Goal: Information Seeking & Learning: Find specific fact

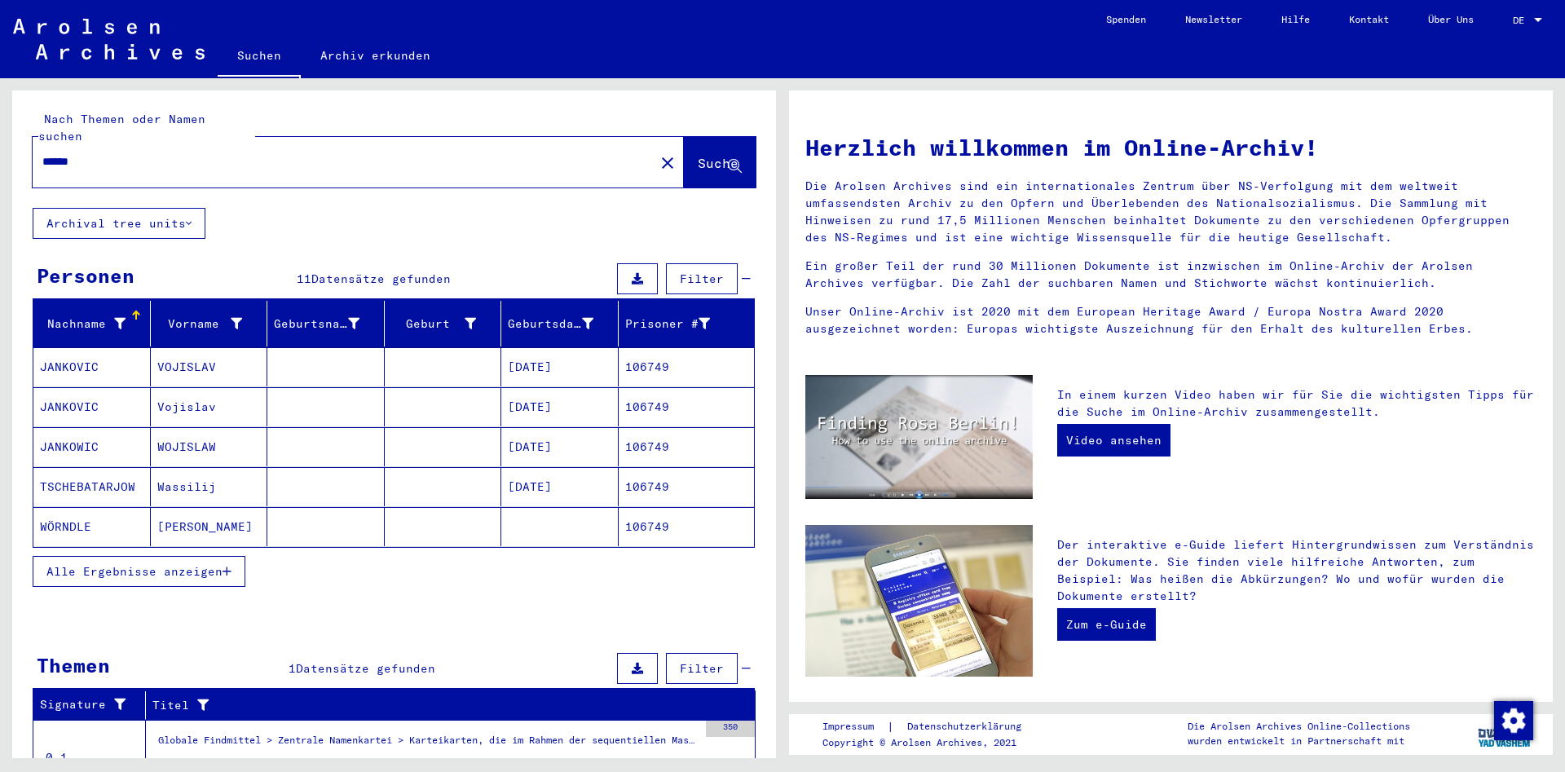
click at [178, 569] on button "Alle Ergebnisse anzeigen" at bounding box center [139, 571] width 213 height 31
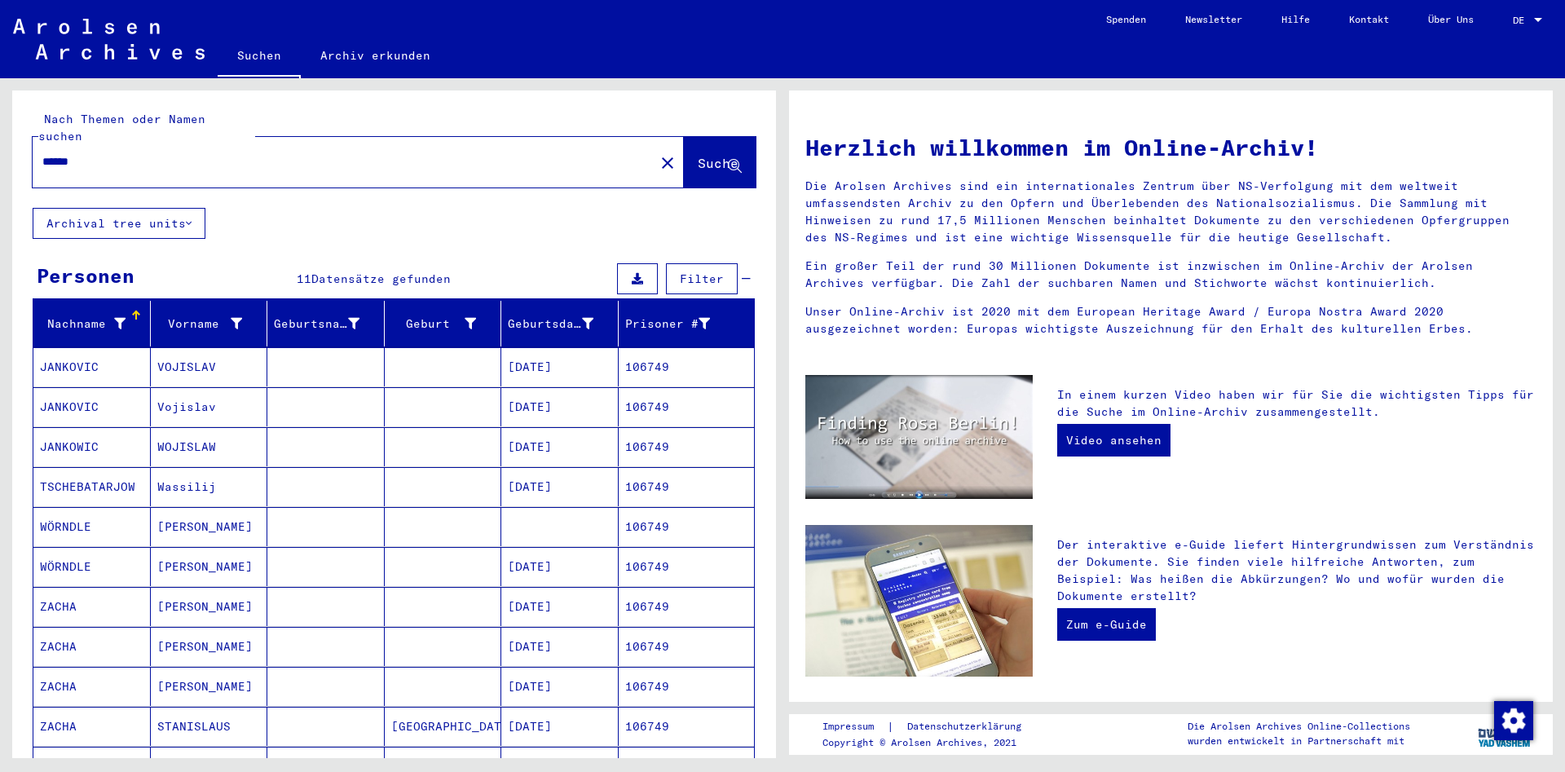
scroll to position [88, 0]
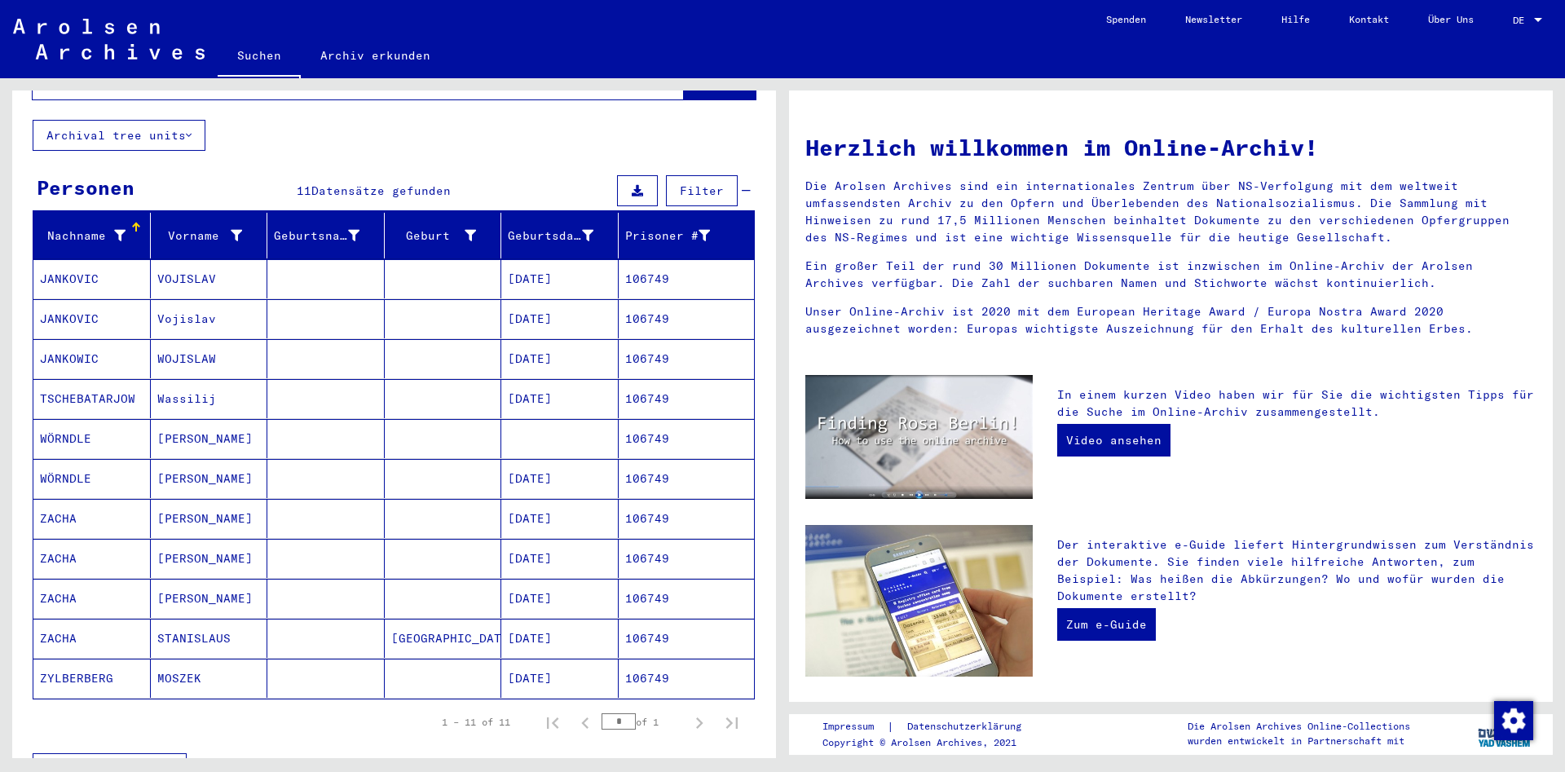
click at [214, 619] on mat-cell "STANISLAUS" at bounding box center [209, 638] width 117 height 39
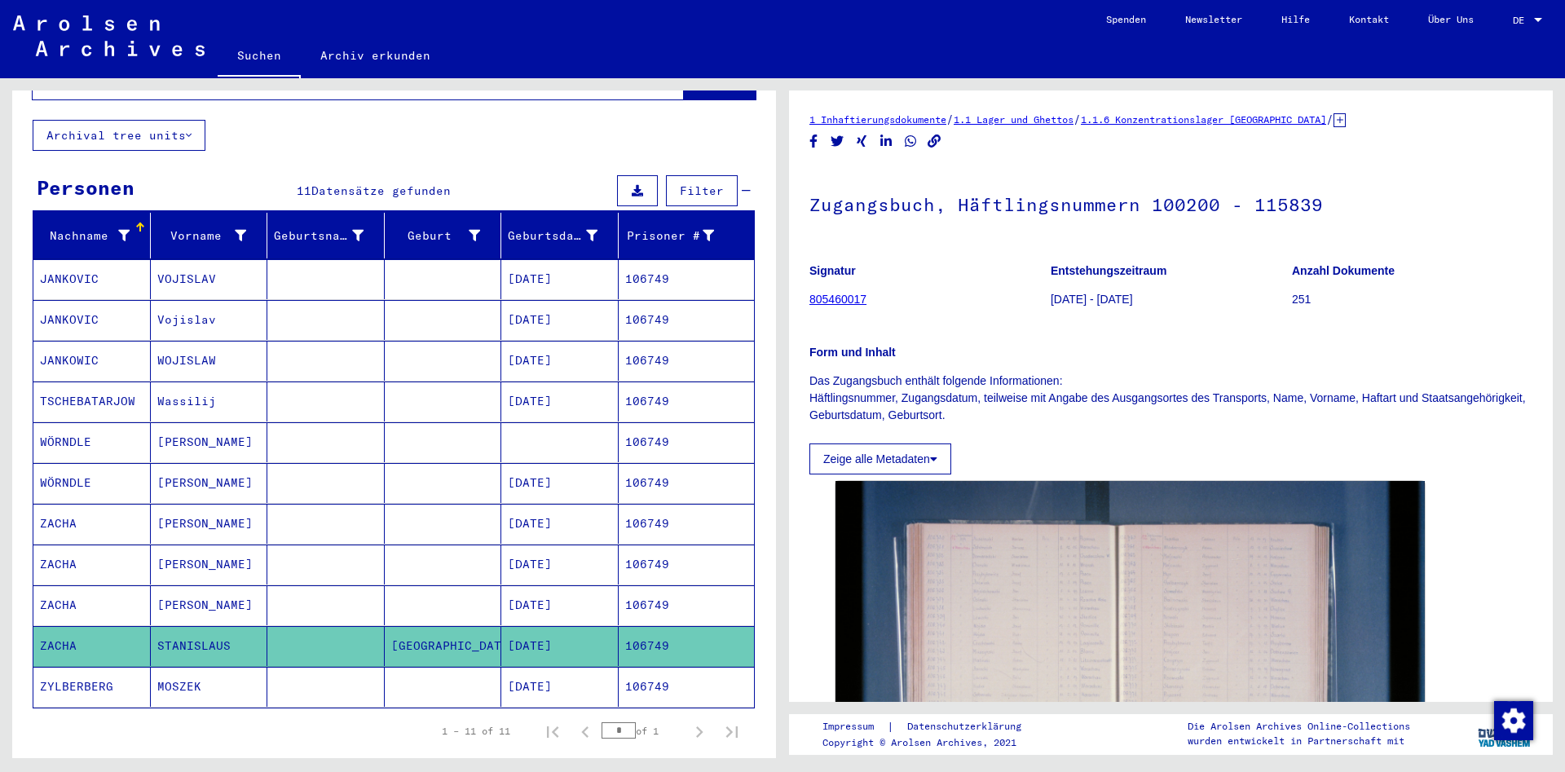
click at [255, 589] on mat-cell "[PERSON_NAME]" at bounding box center [209, 605] width 117 height 40
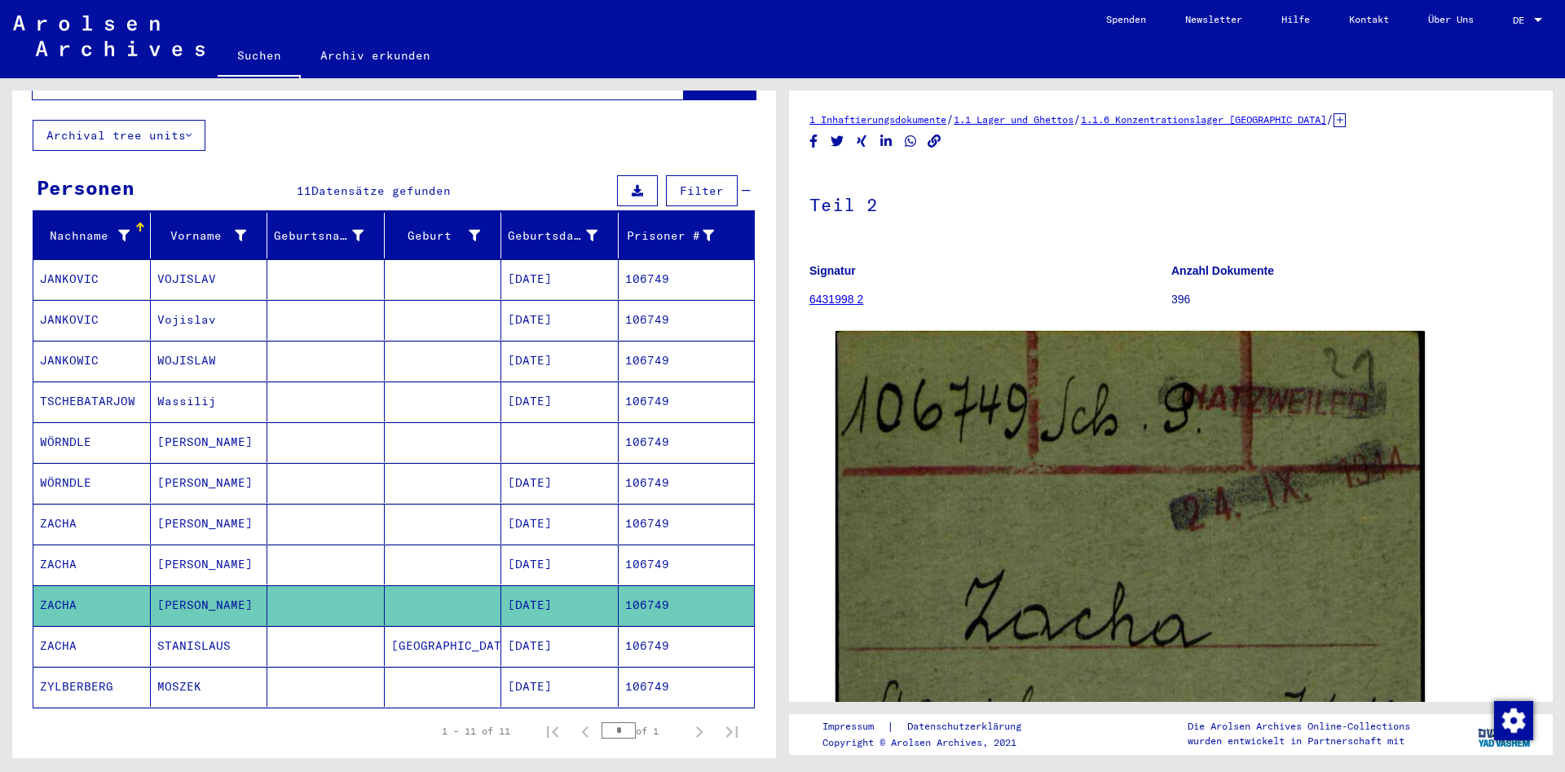
click at [253, 544] on mat-cell "[PERSON_NAME]" at bounding box center [209, 564] width 117 height 40
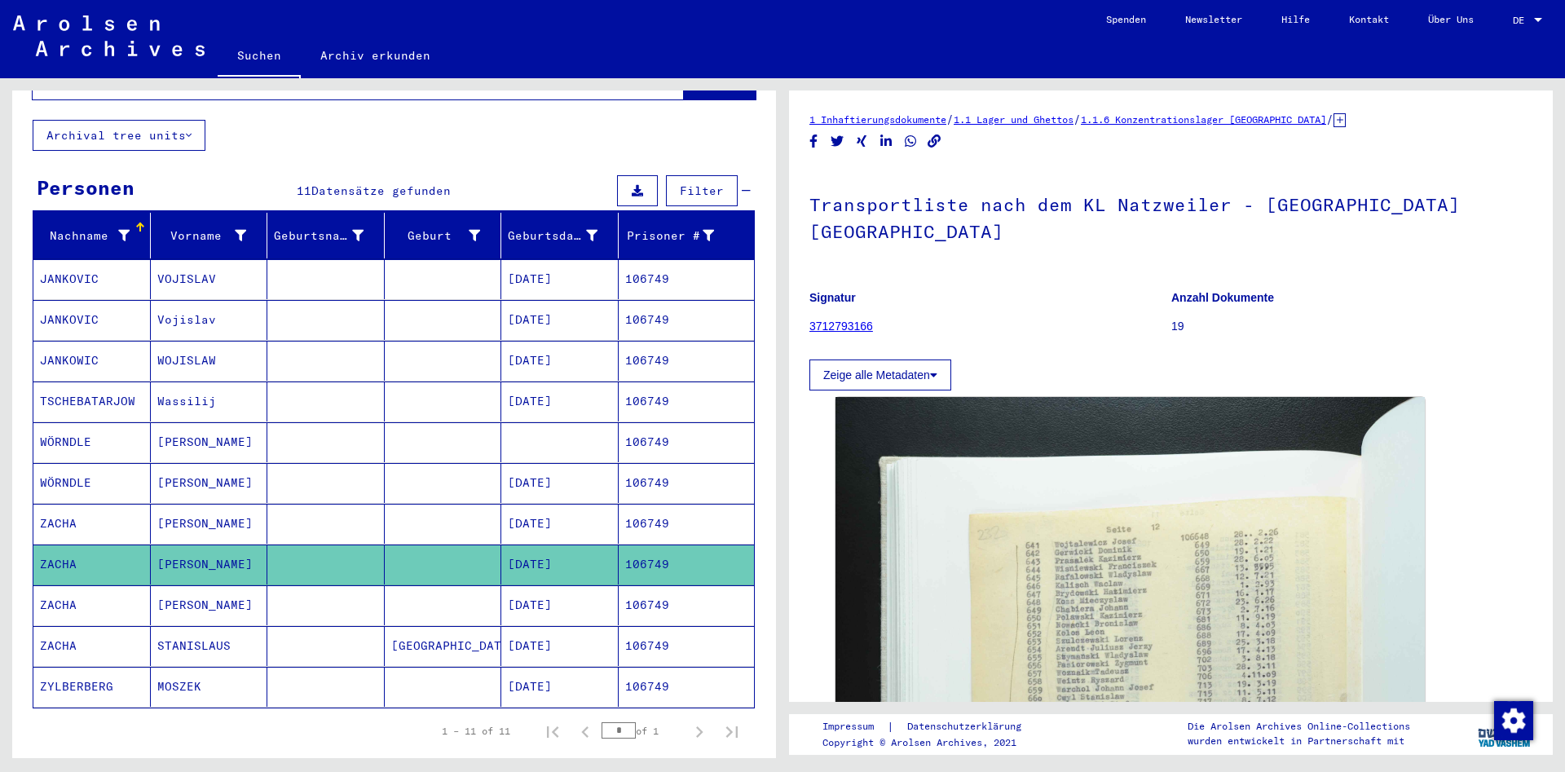
click at [252, 519] on mat-cell "[PERSON_NAME]" at bounding box center [209, 524] width 117 height 40
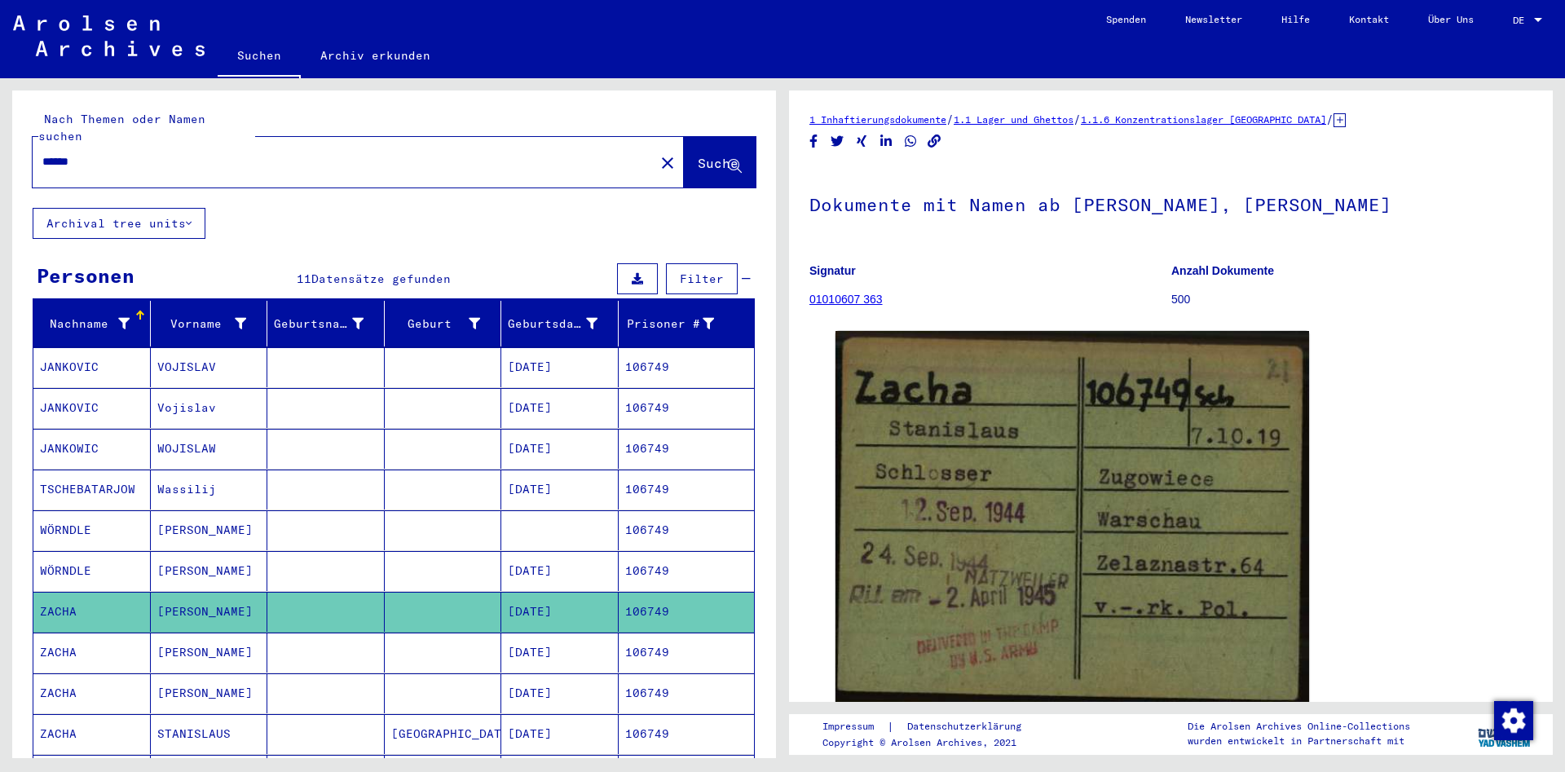
click at [209, 143] on div "******" at bounding box center [339, 161] width 612 height 37
click at [209, 153] on input "******" at bounding box center [343, 161] width 602 height 17
paste input "text"
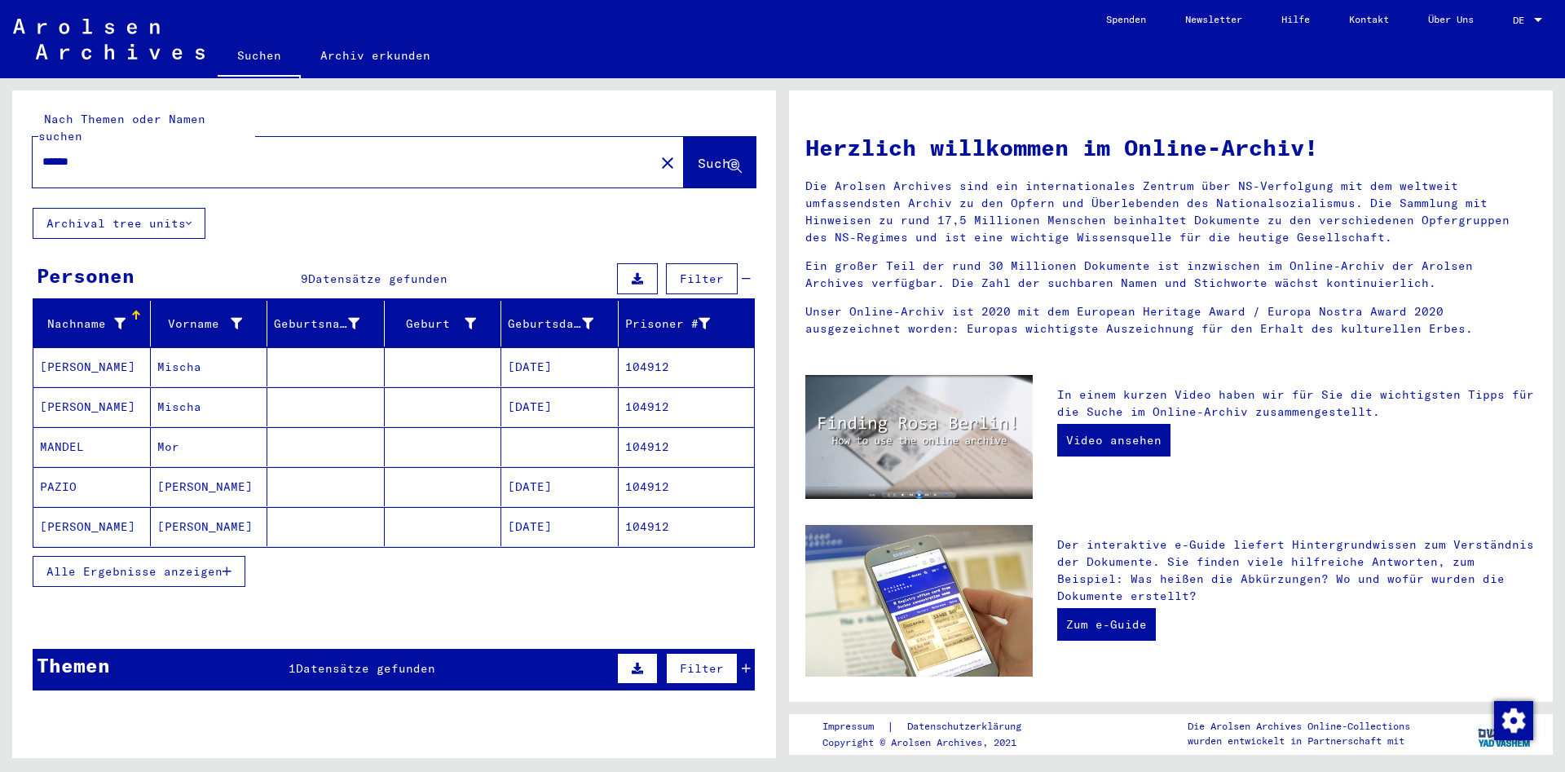
click at [347, 513] on mat-cell at bounding box center [325, 526] width 117 height 39
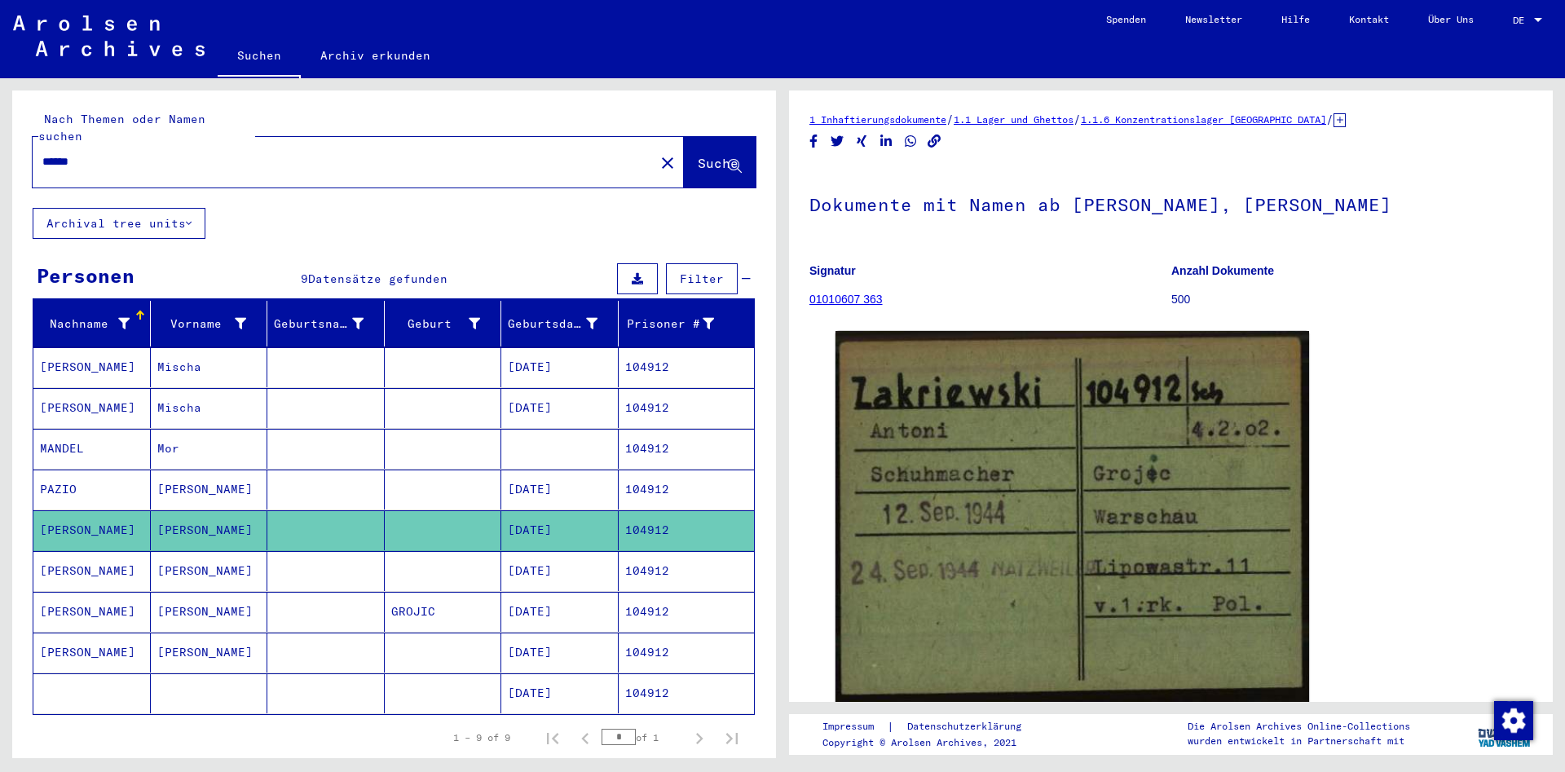
click at [316, 551] on mat-cell at bounding box center [325, 571] width 117 height 40
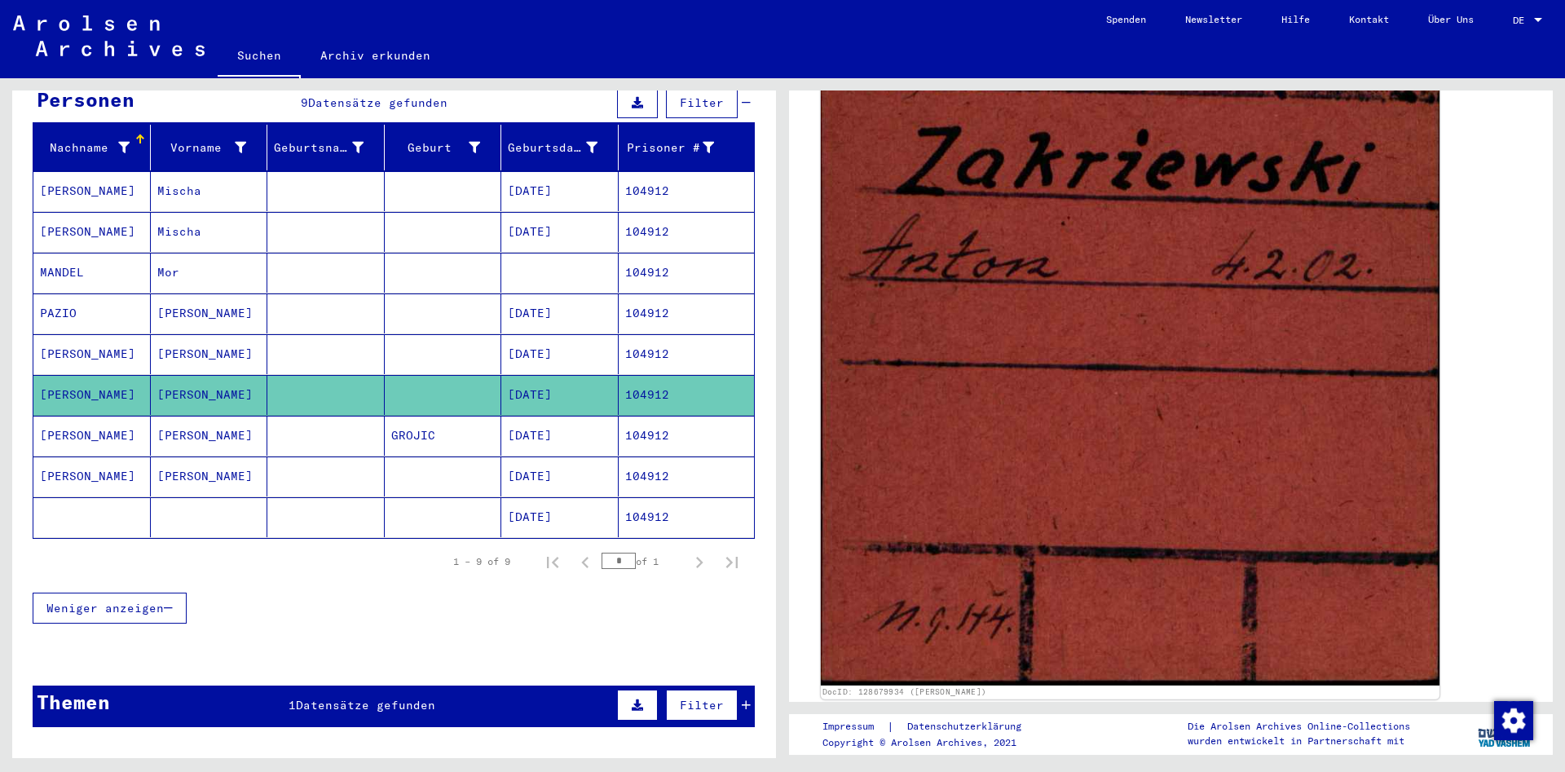
scroll to position [440, 0]
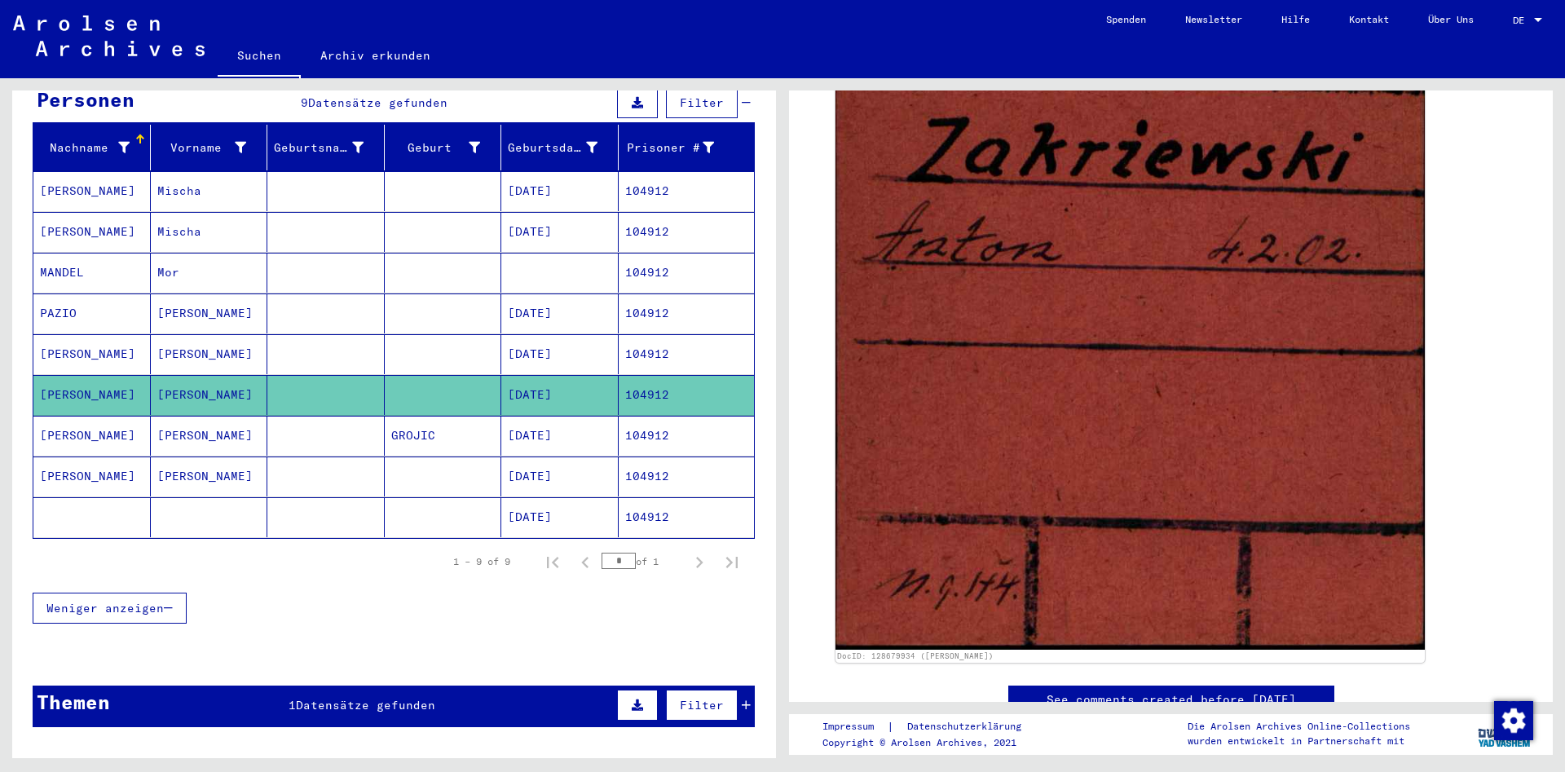
click at [315, 416] on mat-cell at bounding box center [325, 436] width 117 height 40
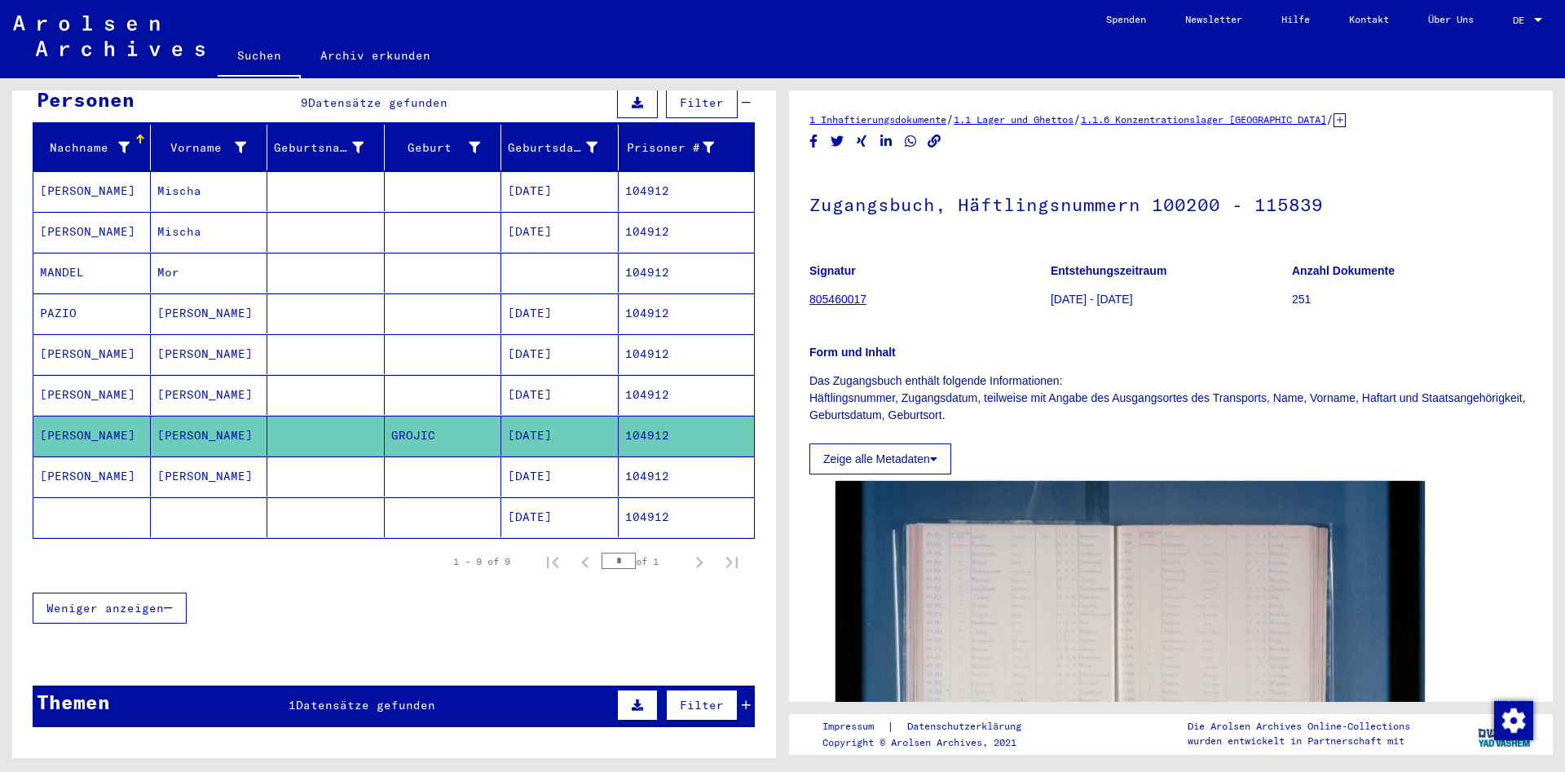
click at [337, 461] on mat-cell at bounding box center [325, 476] width 117 height 40
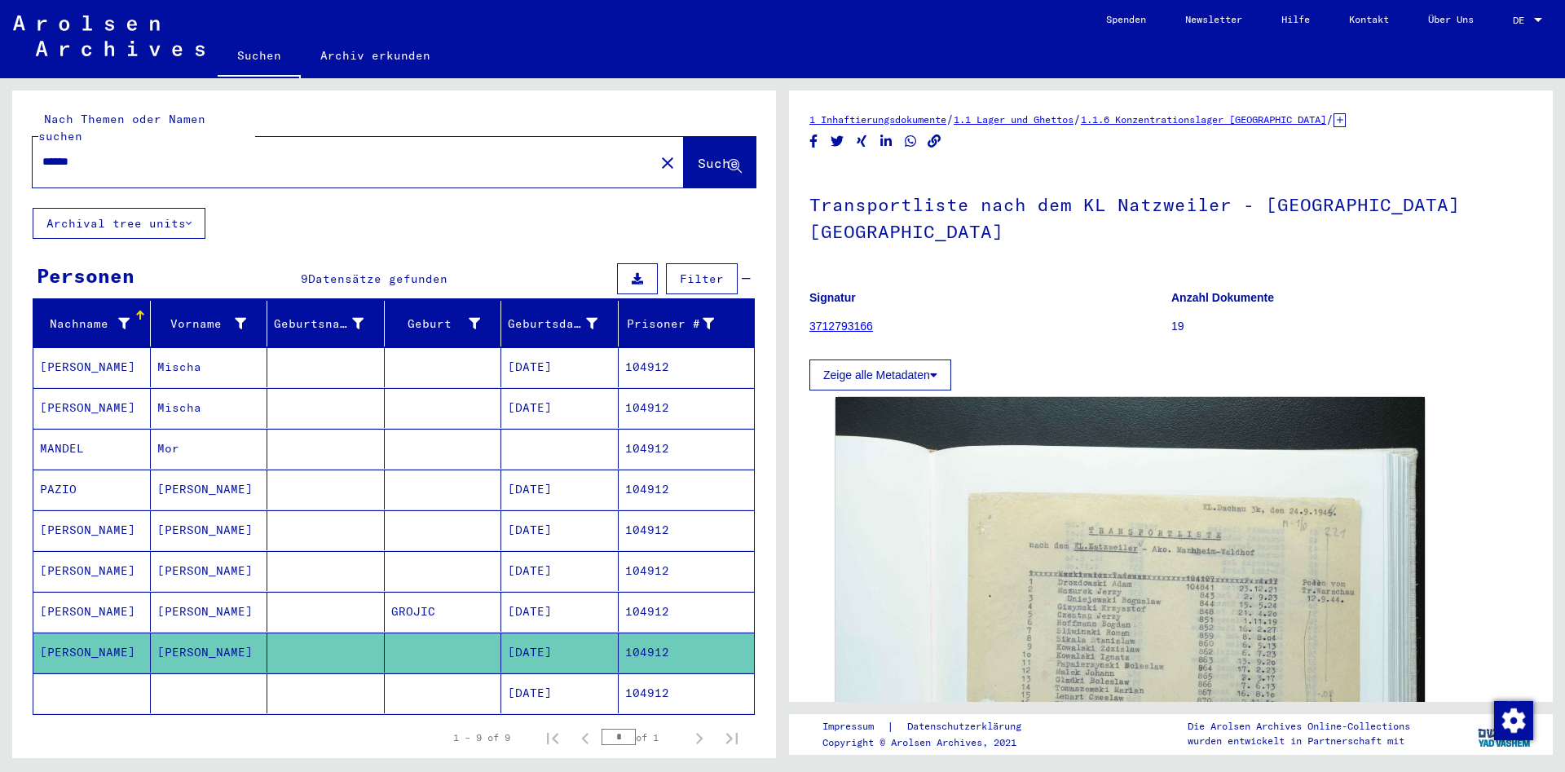
click at [264, 143] on div "******" at bounding box center [339, 161] width 612 height 37
click at [258, 153] on input "******" at bounding box center [343, 161] width 602 height 17
paste input "text"
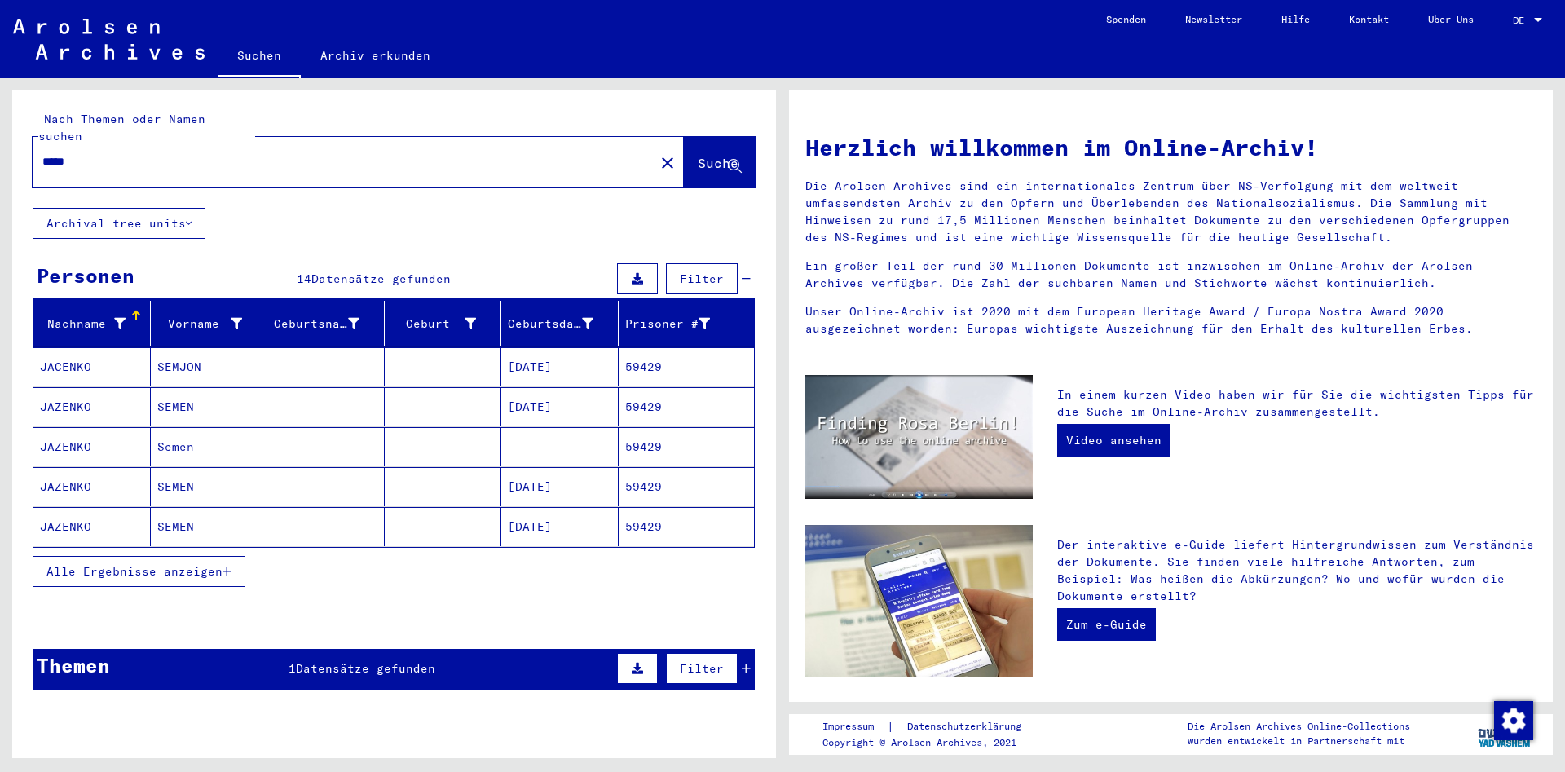
click at [167, 564] on button "Alle Ergebnisse anzeigen" at bounding box center [139, 571] width 213 height 31
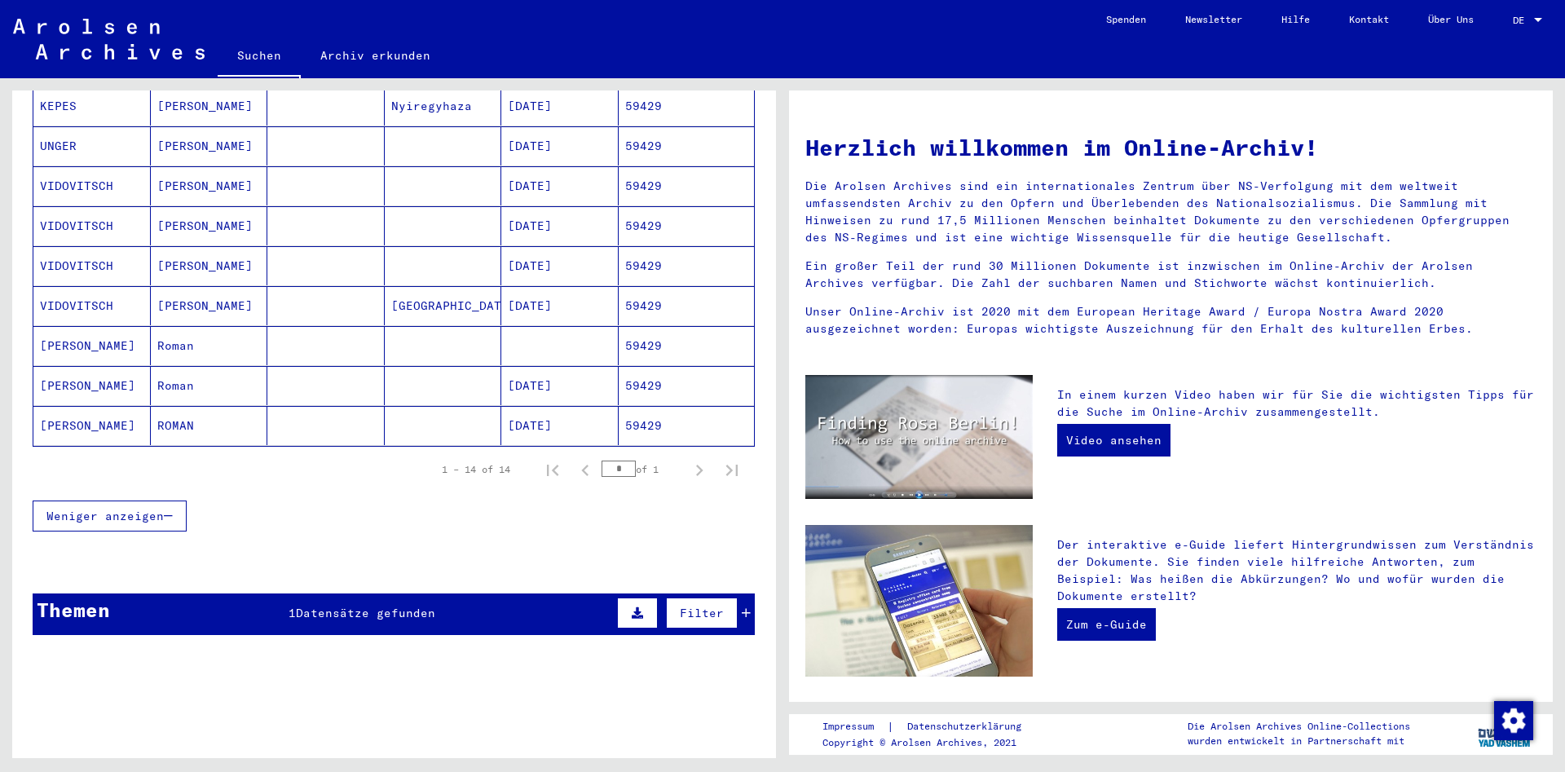
click at [243, 406] on mat-cell "ROMAN" at bounding box center [209, 425] width 117 height 39
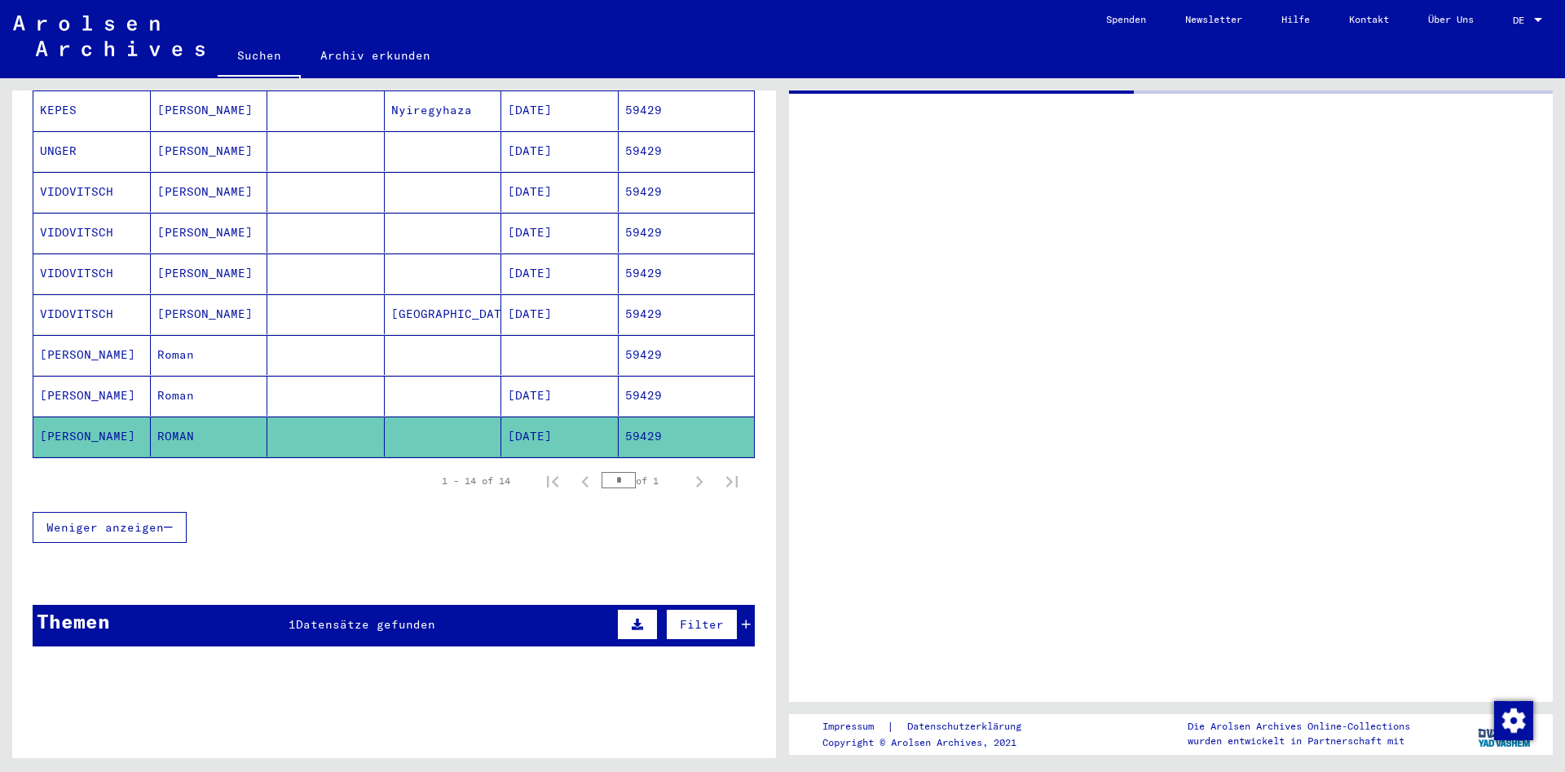
scroll to position [465, 0]
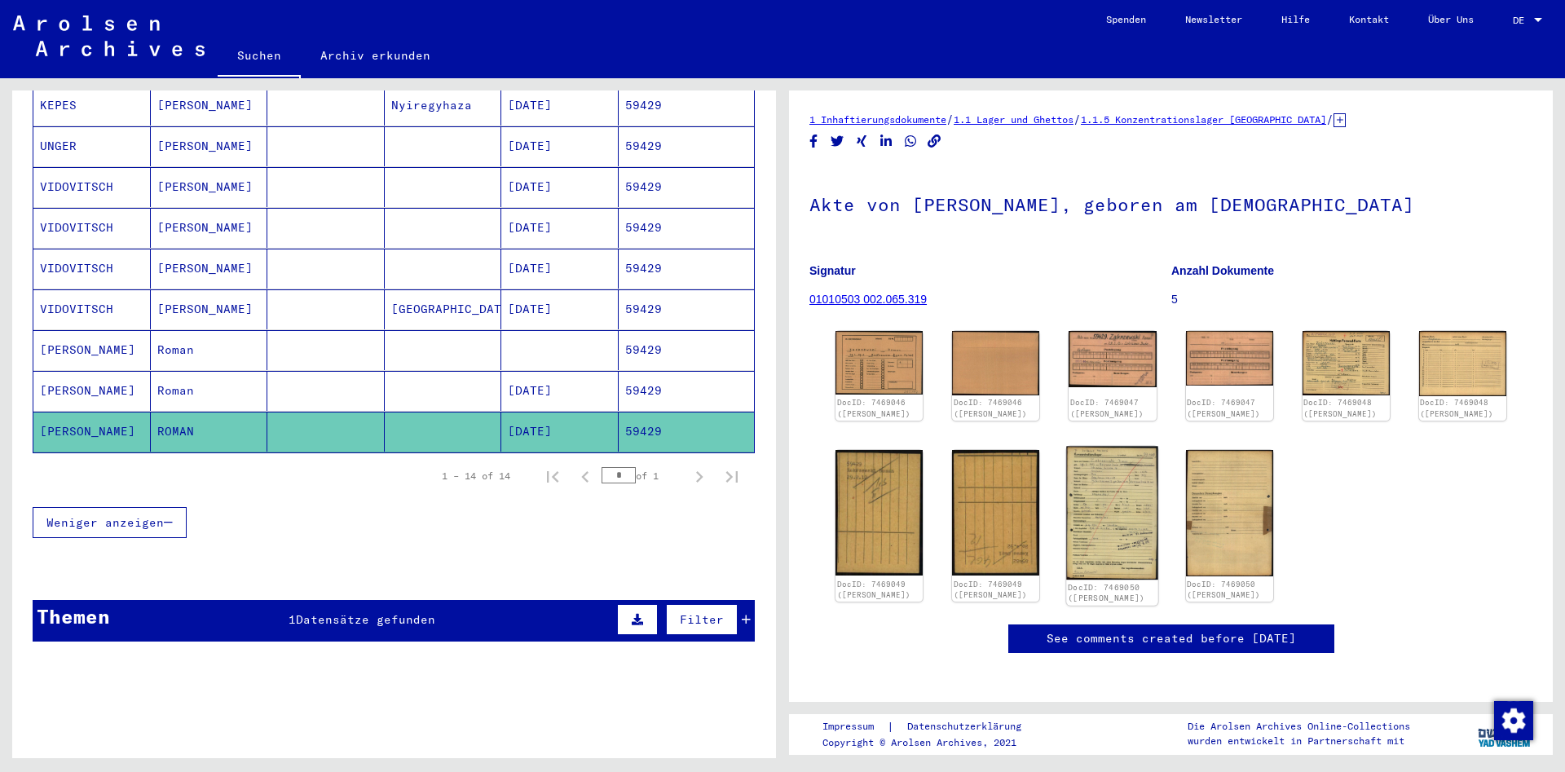
click at [1134, 490] on img at bounding box center [1113, 513] width 92 height 134
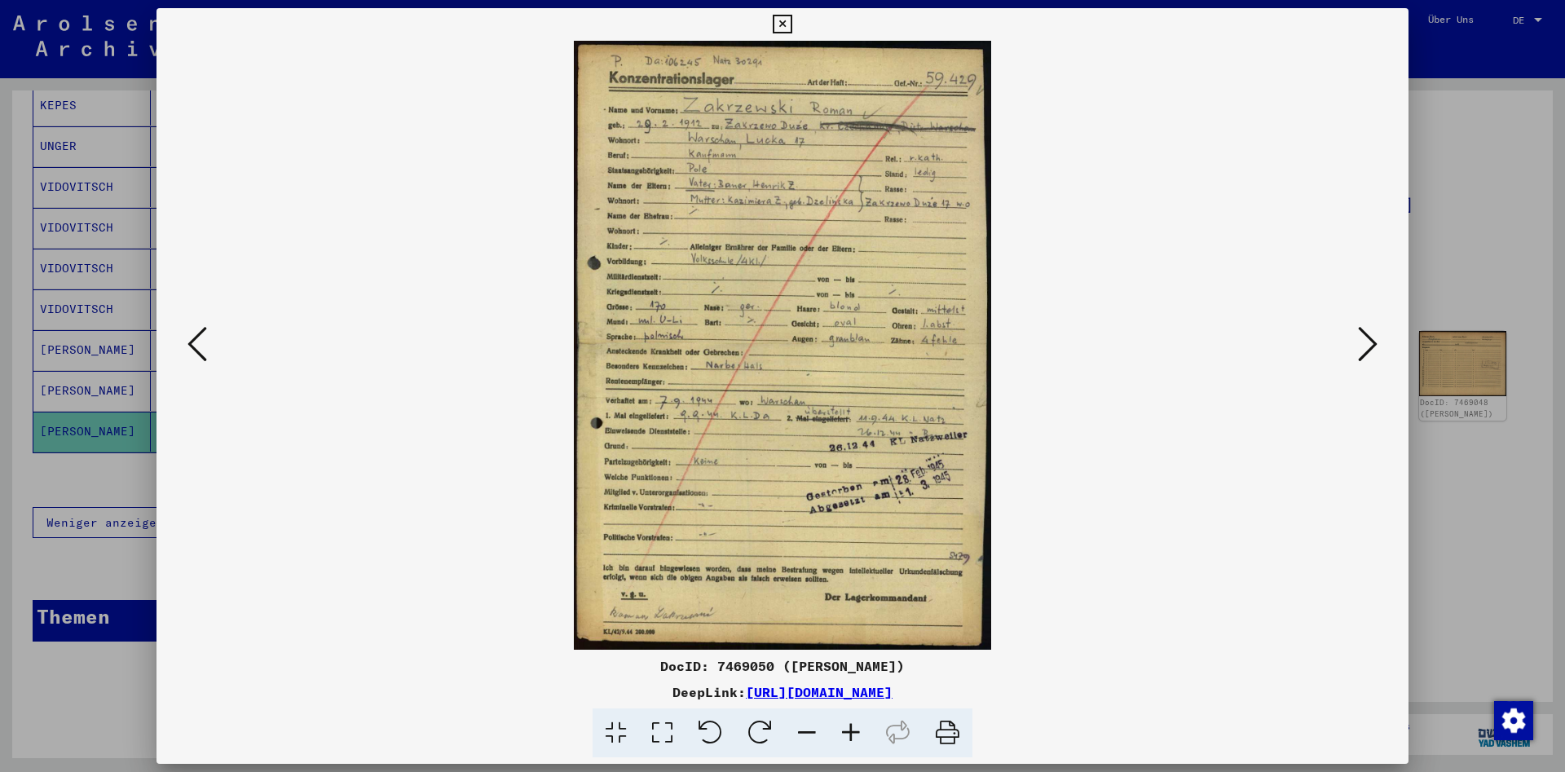
click at [212, 345] on img at bounding box center [782, 345] width 1141 height 609
click at [205, 337] on icon at bounding box center [197, 343] width 20 height 39
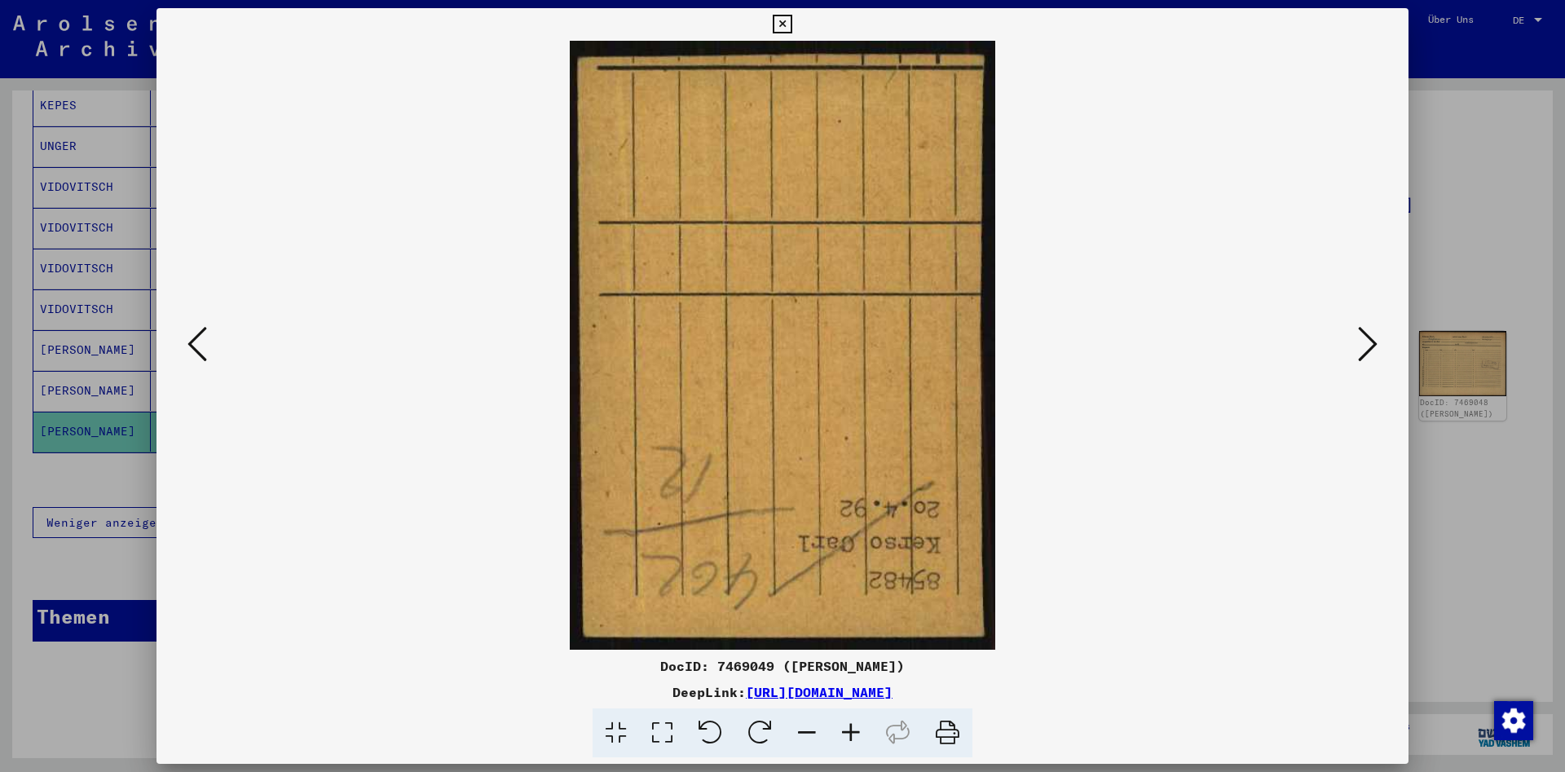
click at [205, 337] on icon at bounding box center [197, 343] width 20 height 39
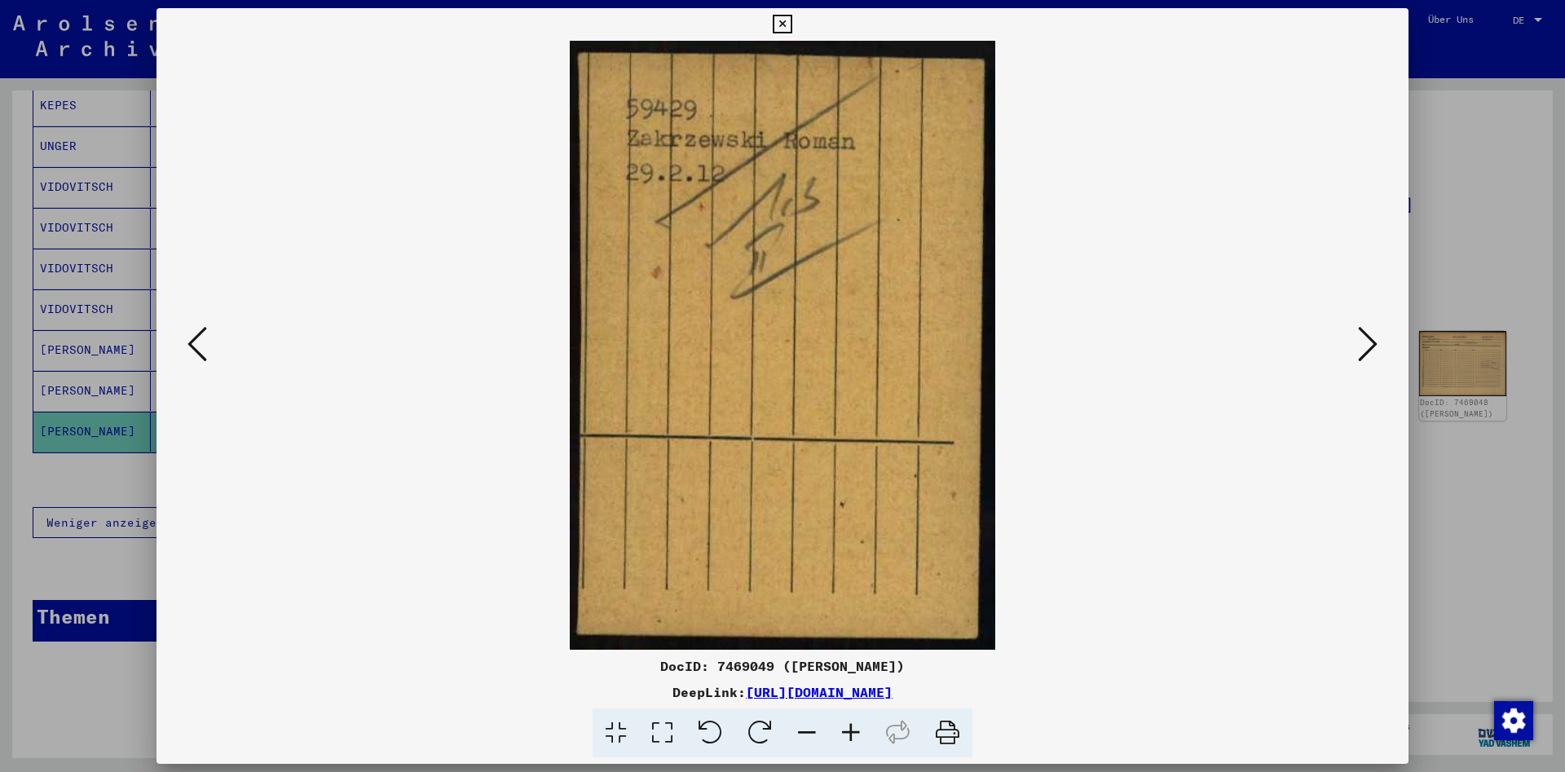
click at [208, 331] on button at bounding box center [197, 345] width 29 height 46
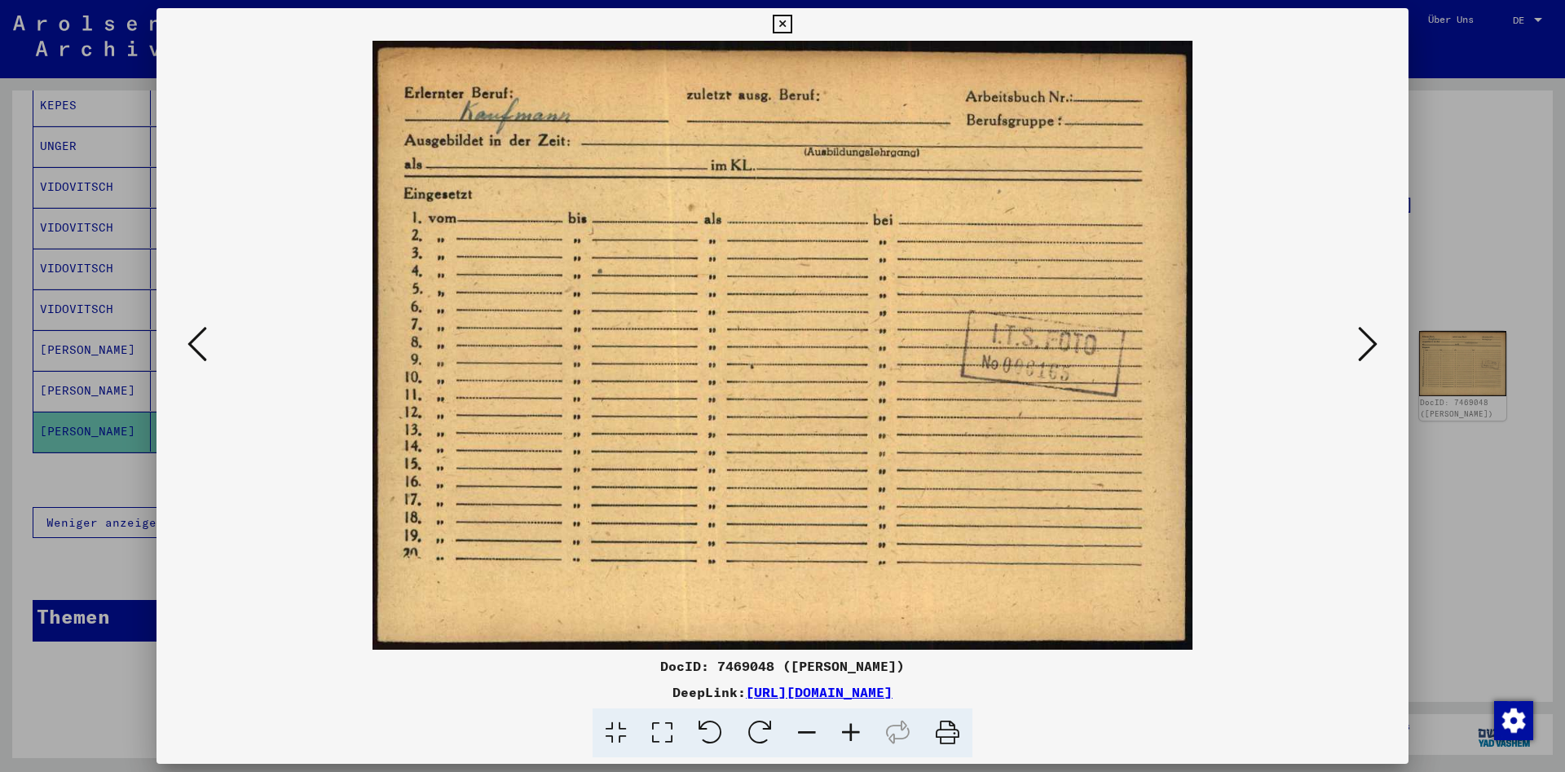
click at [212, 328] on img at bounding box center [782, 345] width 1141 height 609
click at [206, 346] on button at bounding box center [197, 345] width 29 height 46
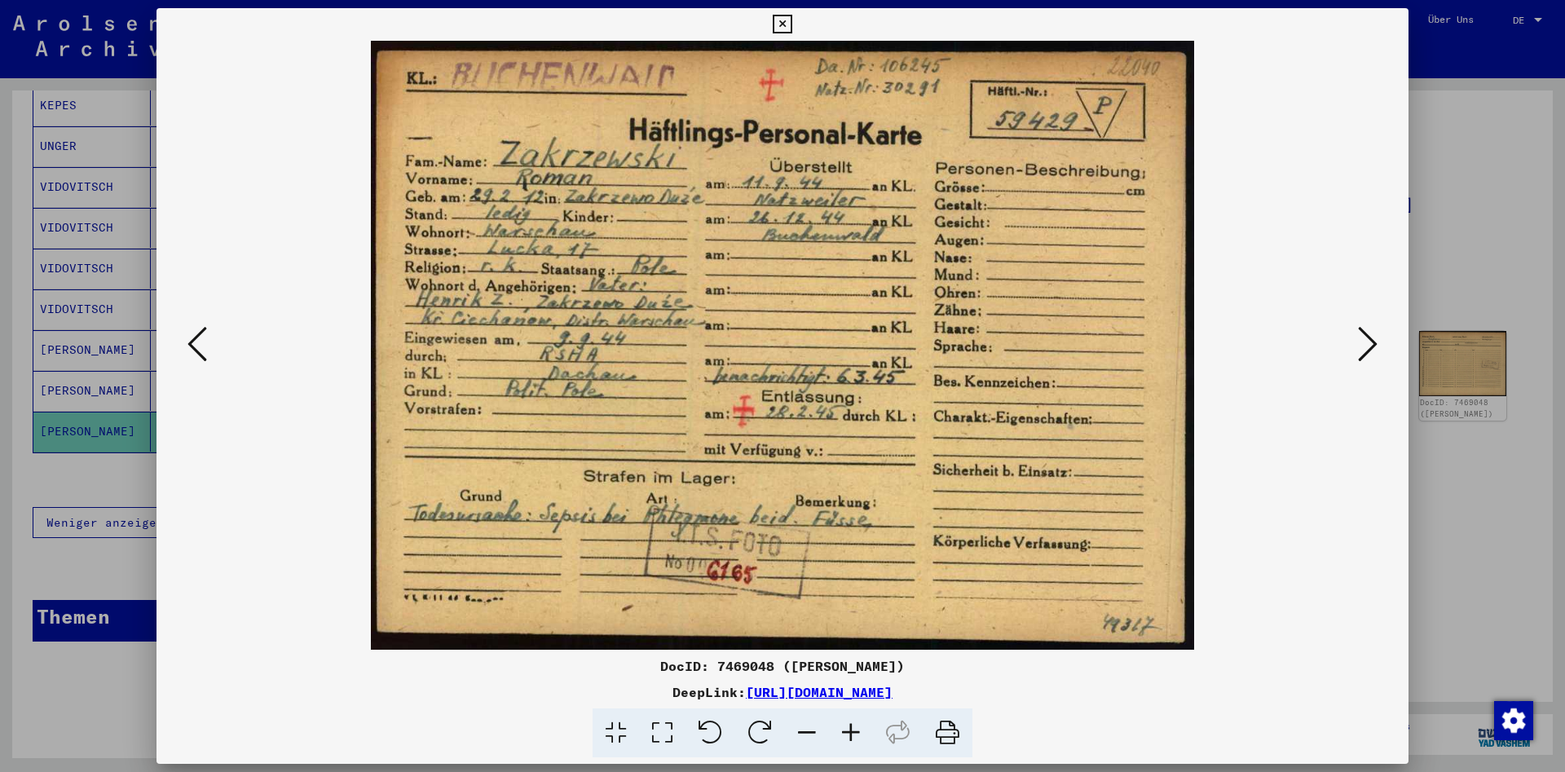
click at [796, 25] on button at bounding box center [782, 24] width 29 height 33
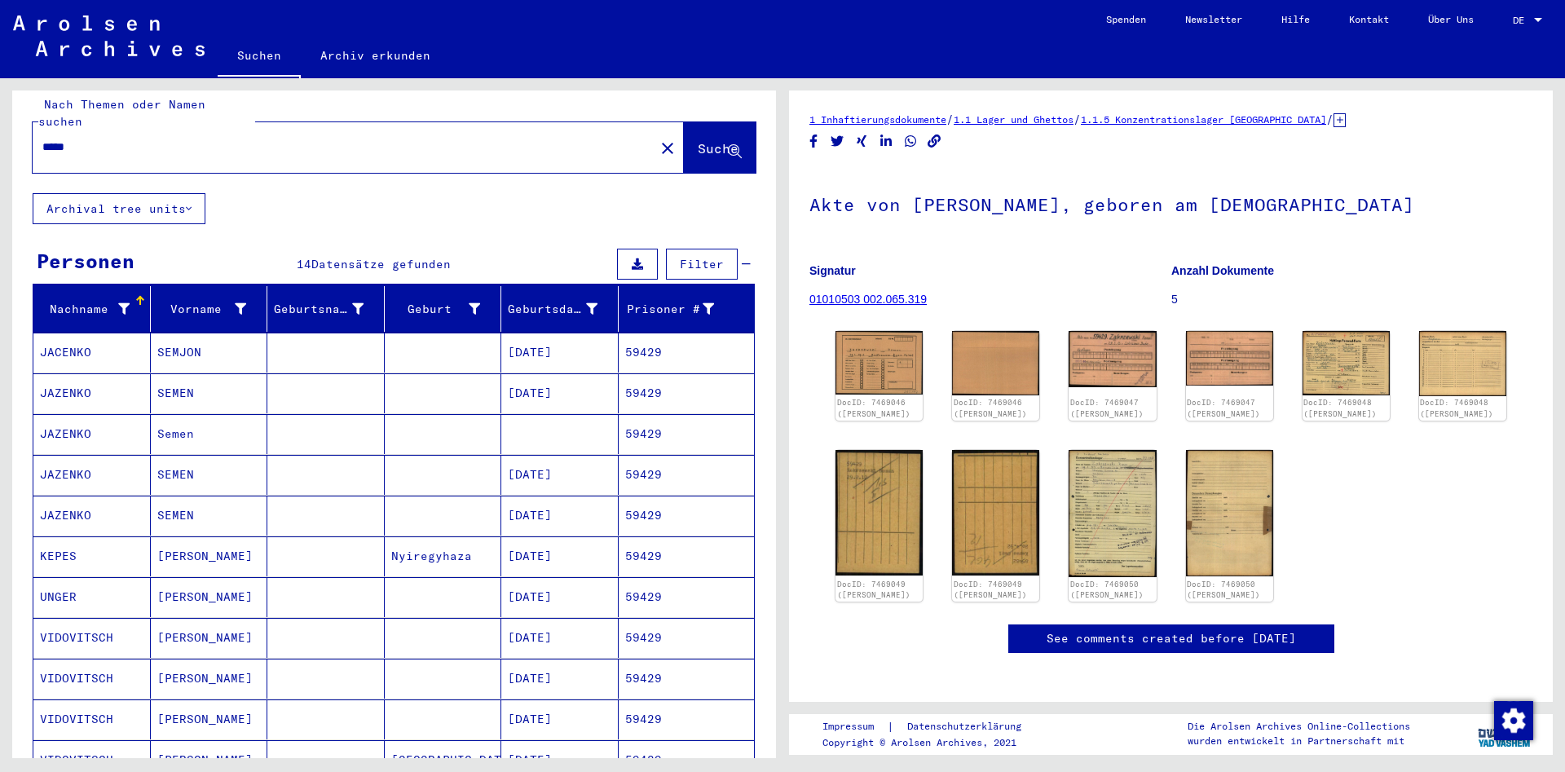
scroll to position [0, 0]
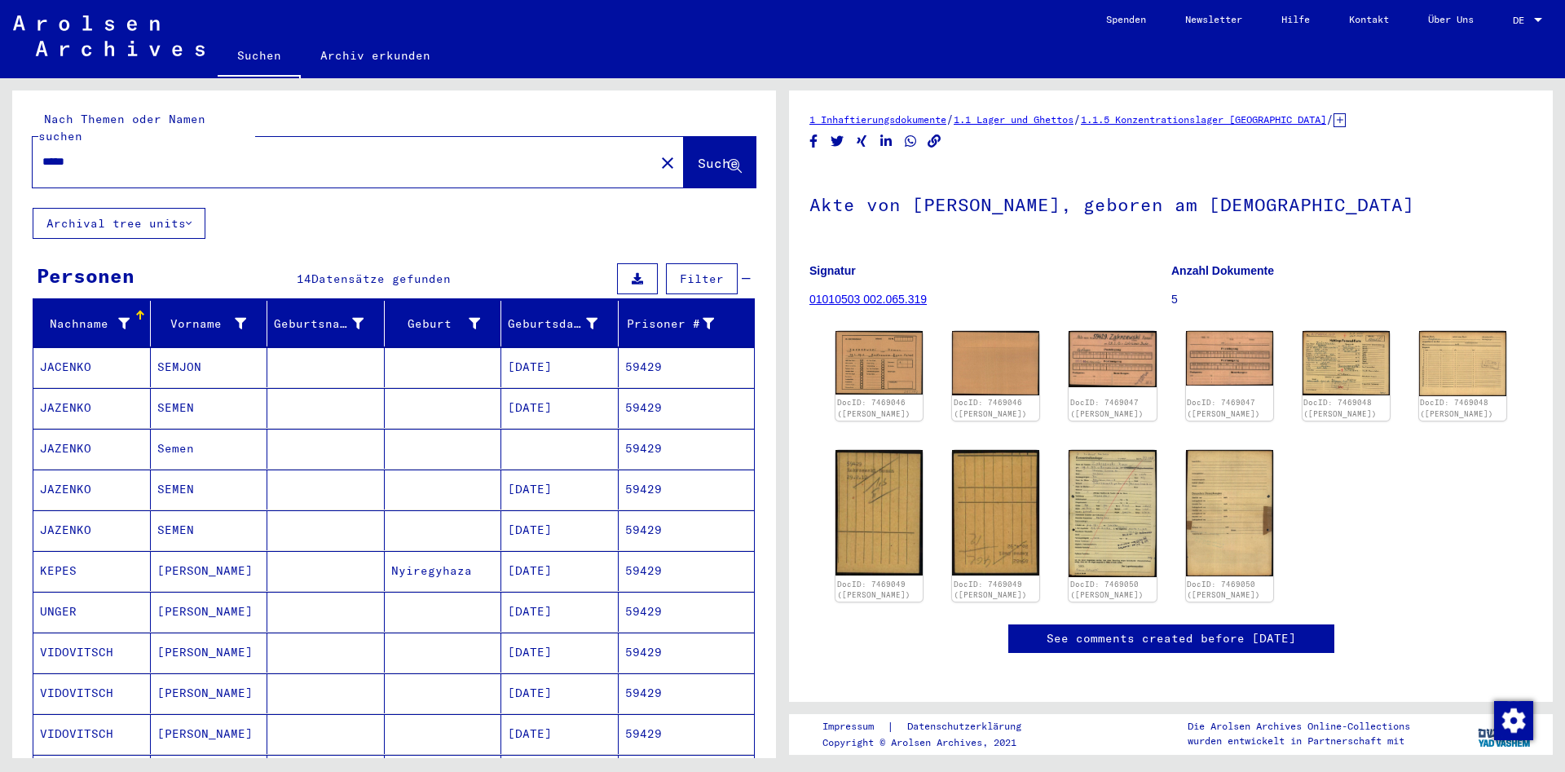
click at [225, 153] on input "*****" at bounding box center [343, 161] width 602 height 17
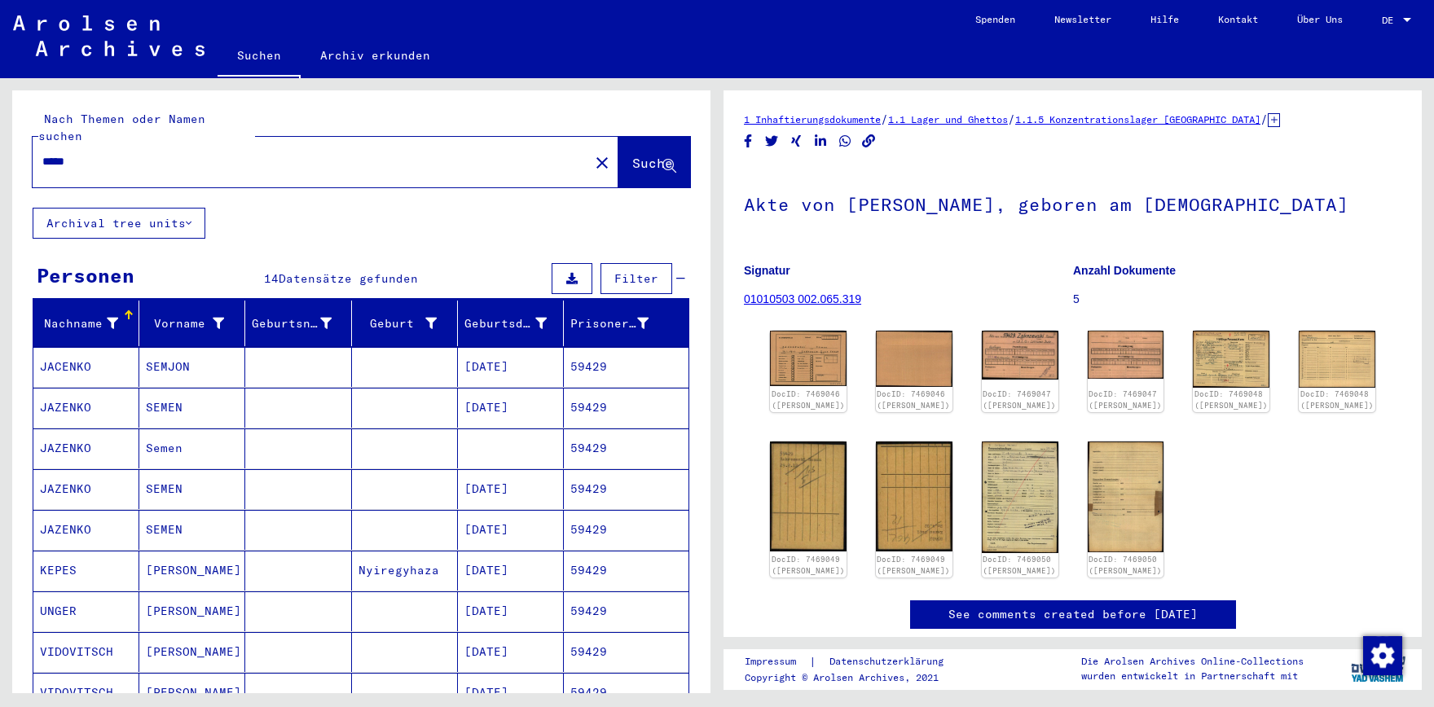
paste input "text"
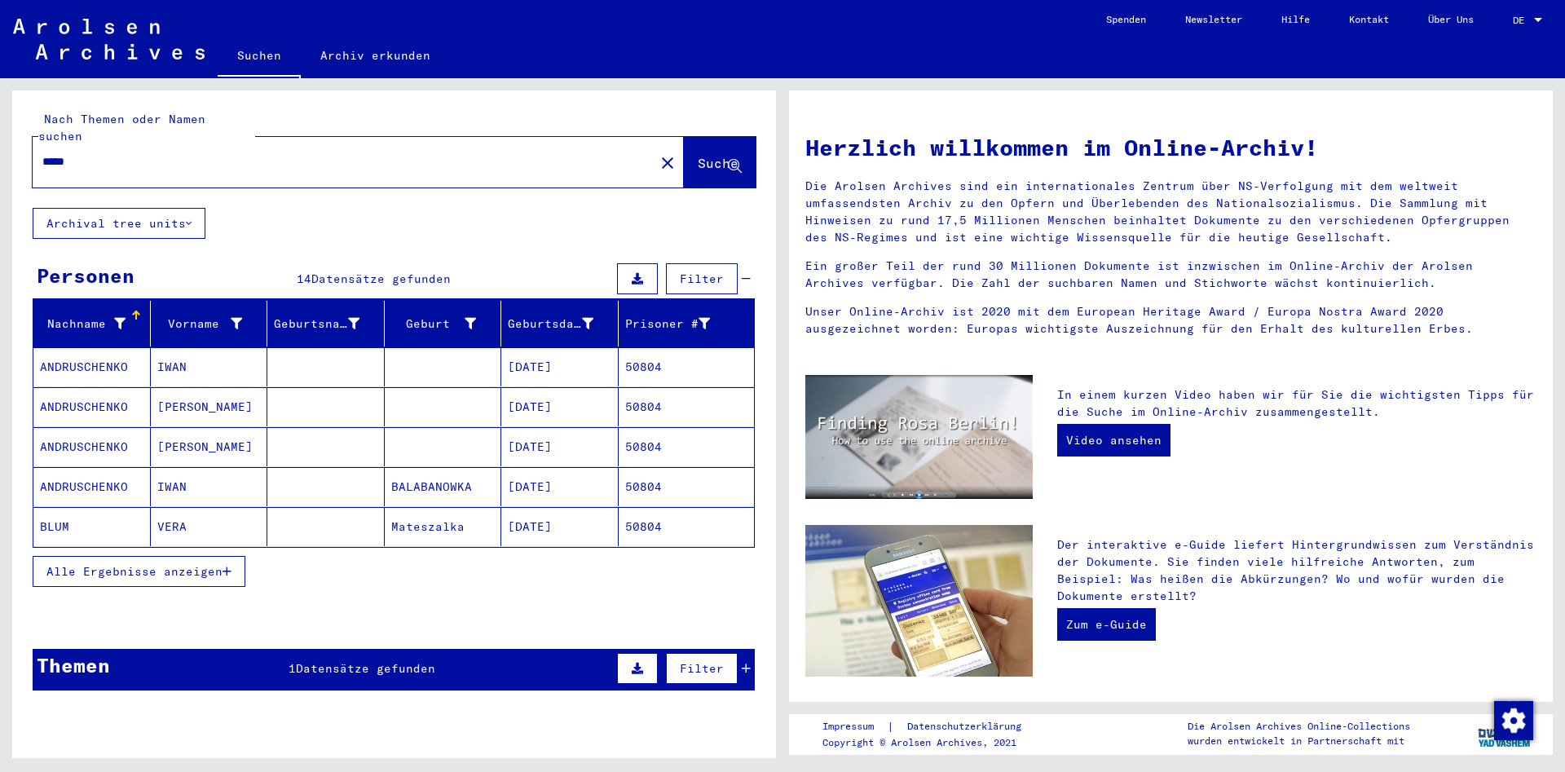
click at [64, 564] on span "Alle Ergebnisse anzeigen" at bounding box center [134, 571] width 176 height 15
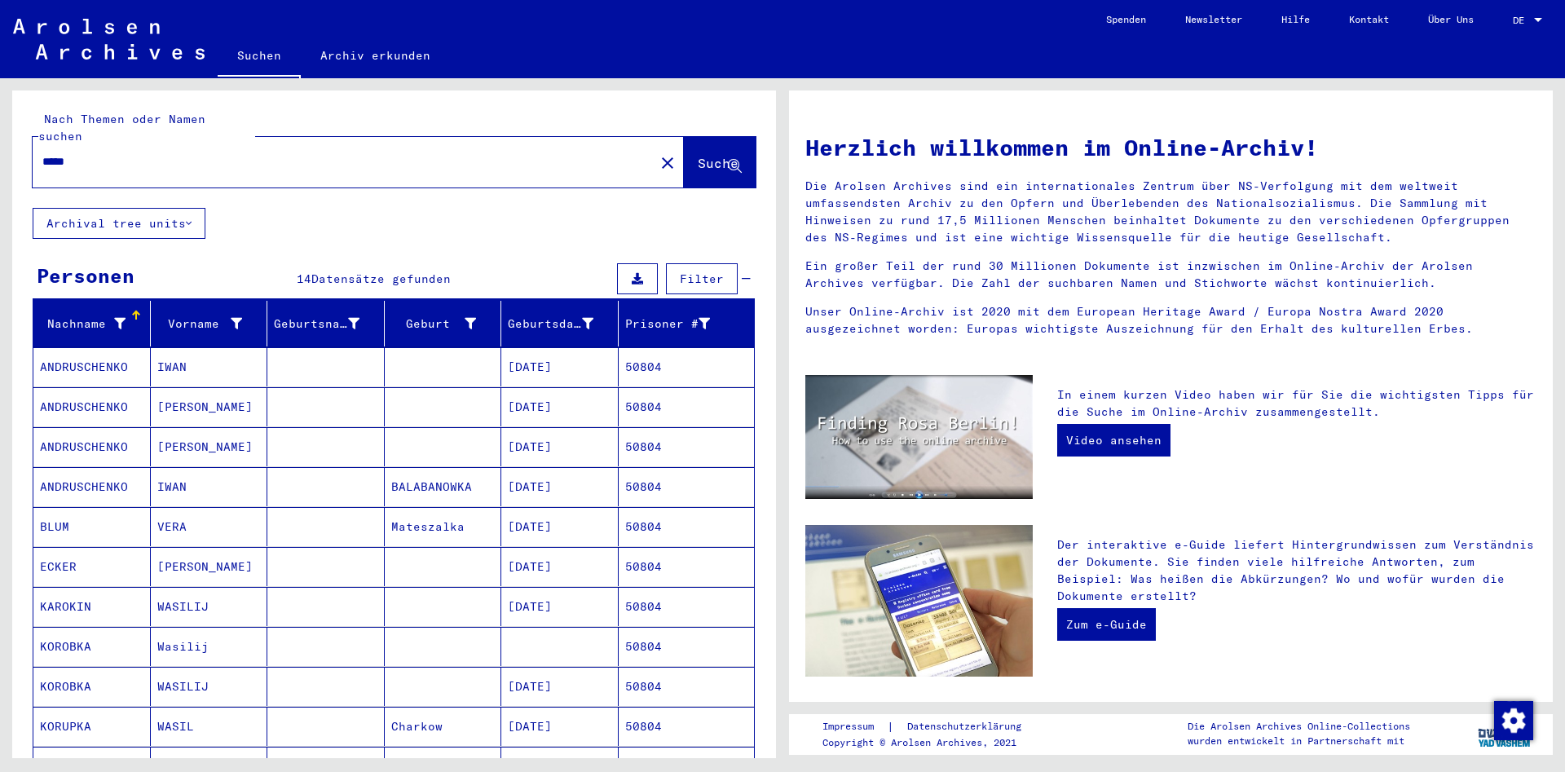
scroll to position [460, 0]
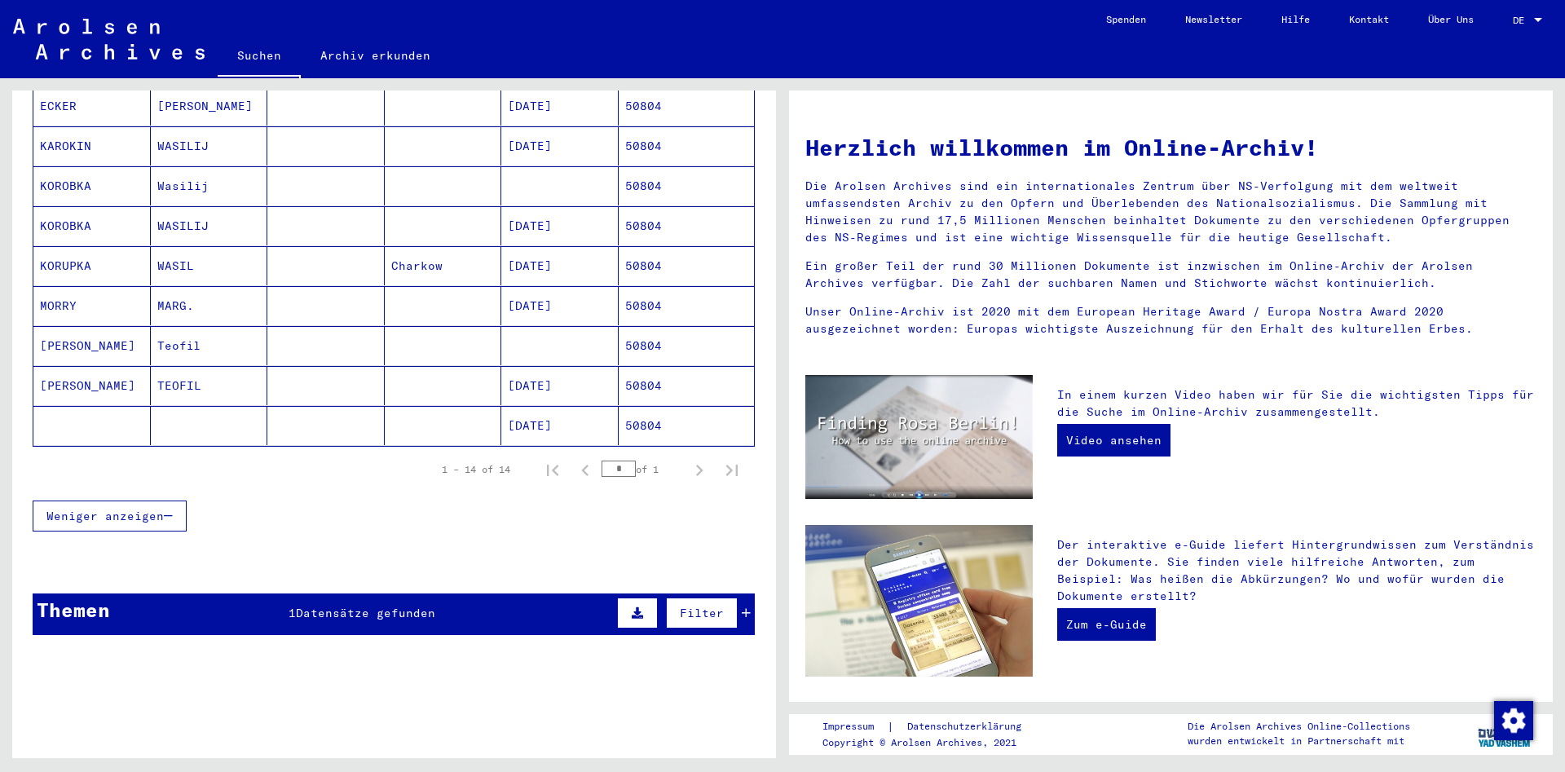
click at [200, 367] on mat-cell "TEOFIL" at bounding box center [209, 385] width 117 height 39
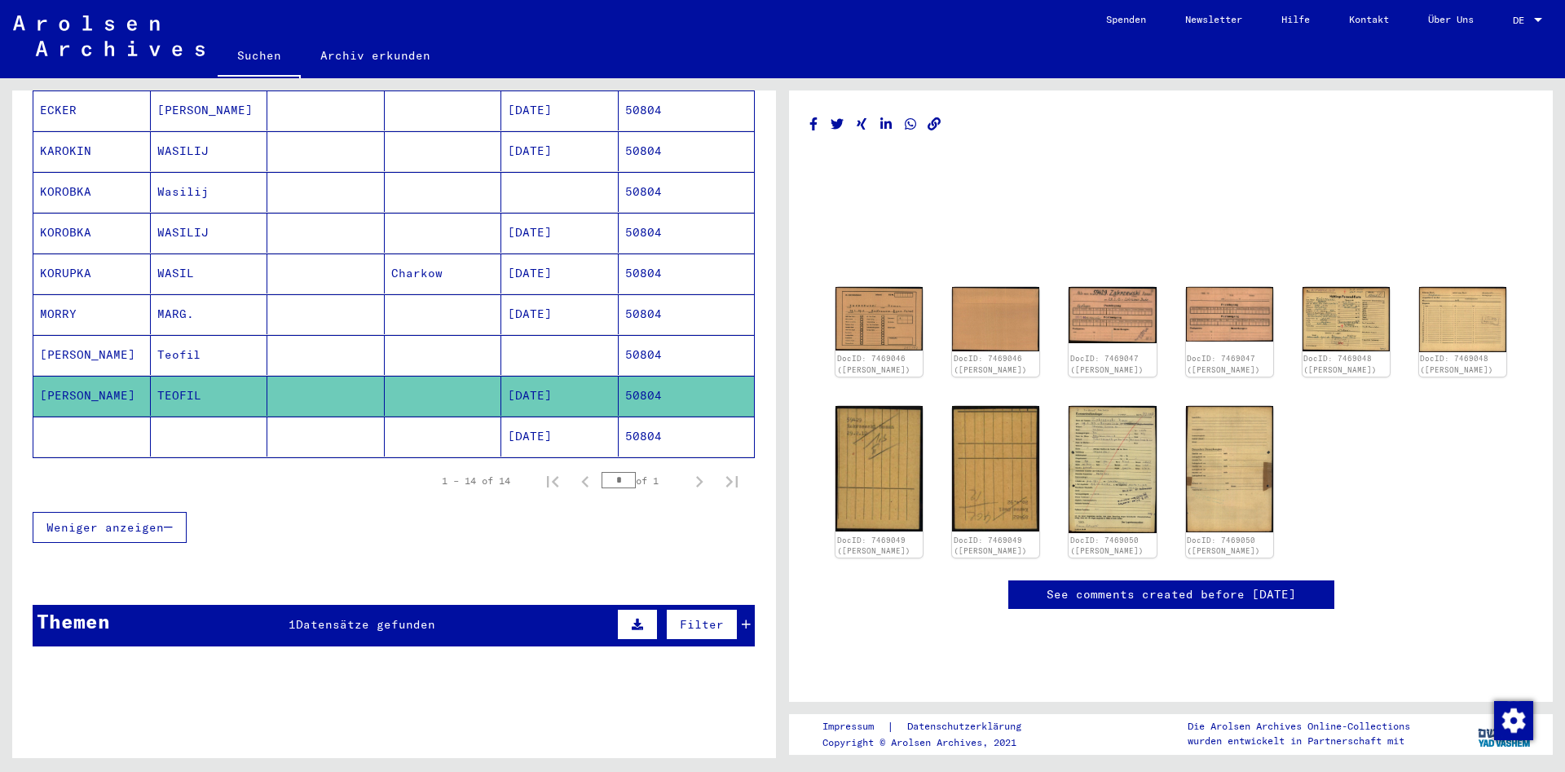
scroll to position [465, 0]
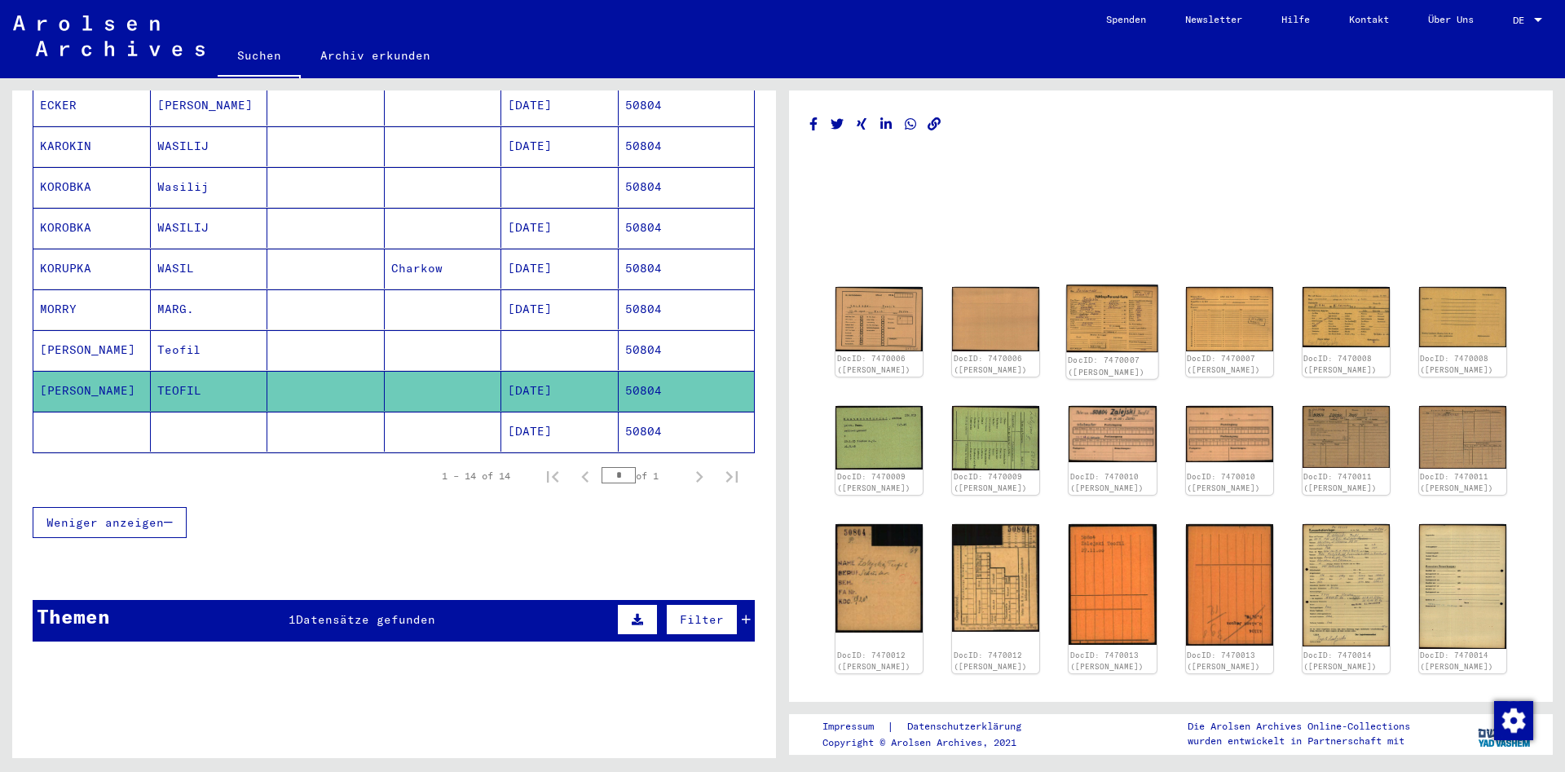
click at [1141, 319] on img at bounding box center [1113, 318] width 92 height 68
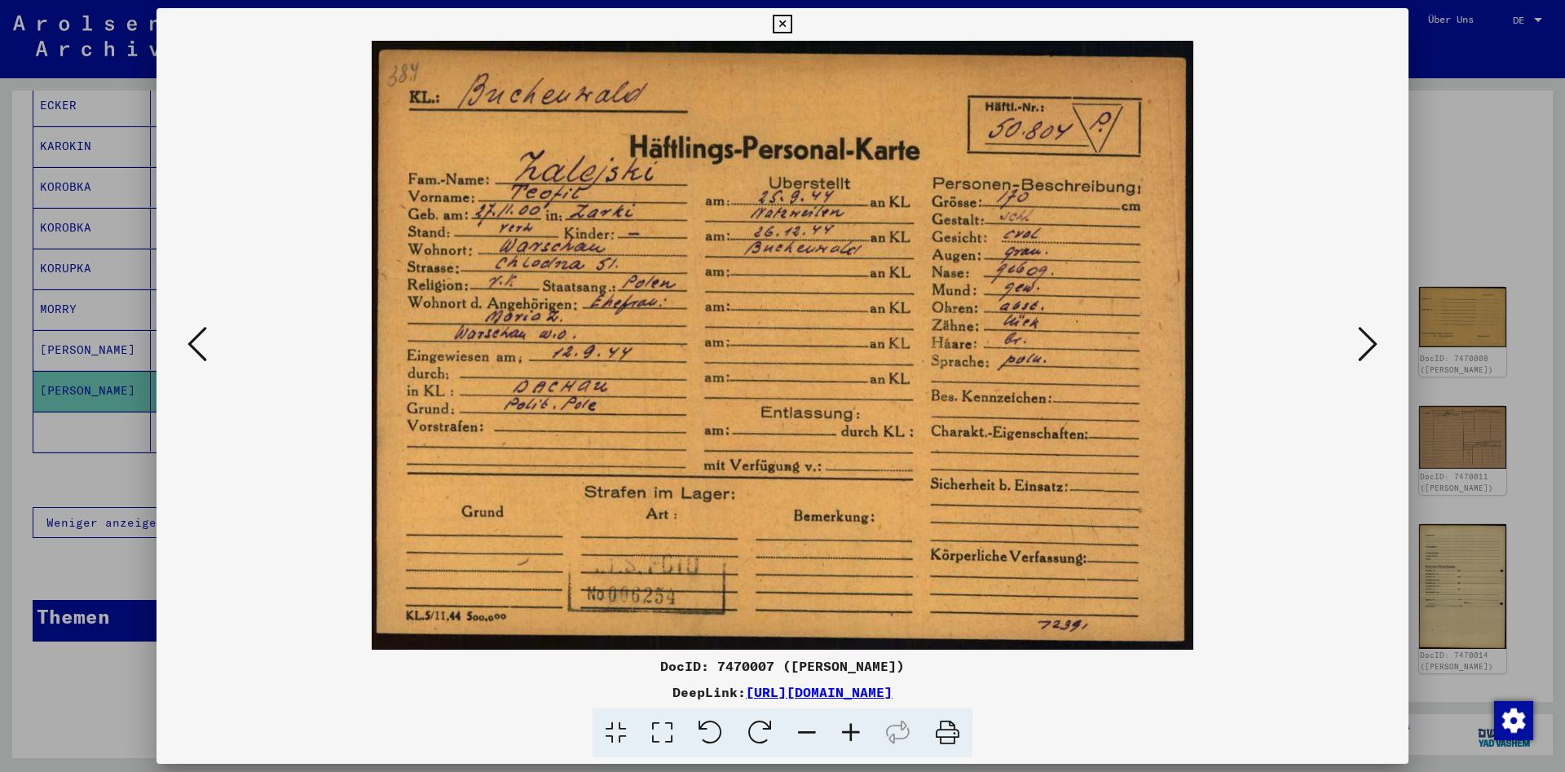
click at [1368, 341] on icon at bounding box center [1368, 343] width 20 height 39
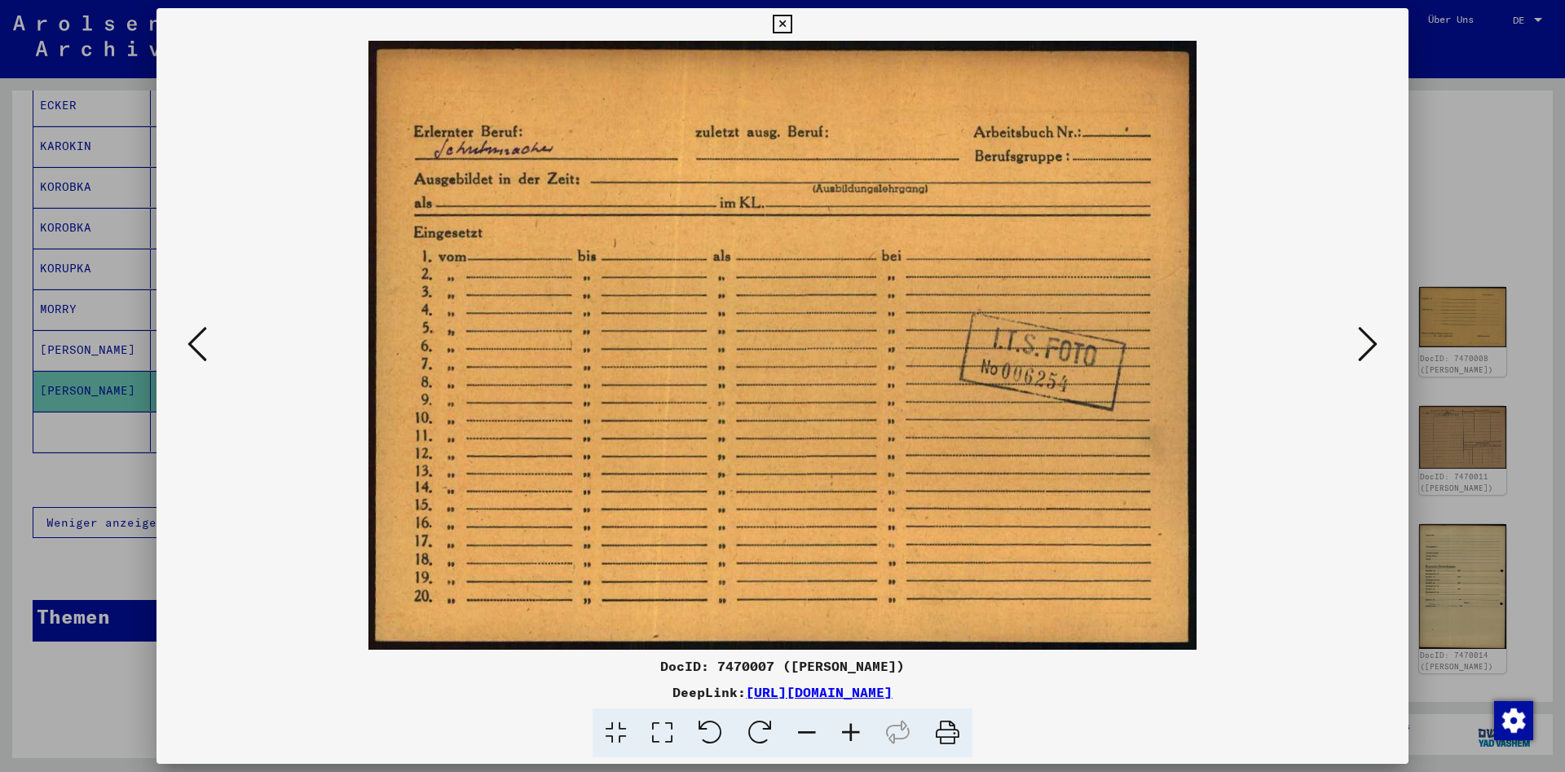
click at [1368, 341] on icon at bounding box center [1368, 343] width 20 height 39
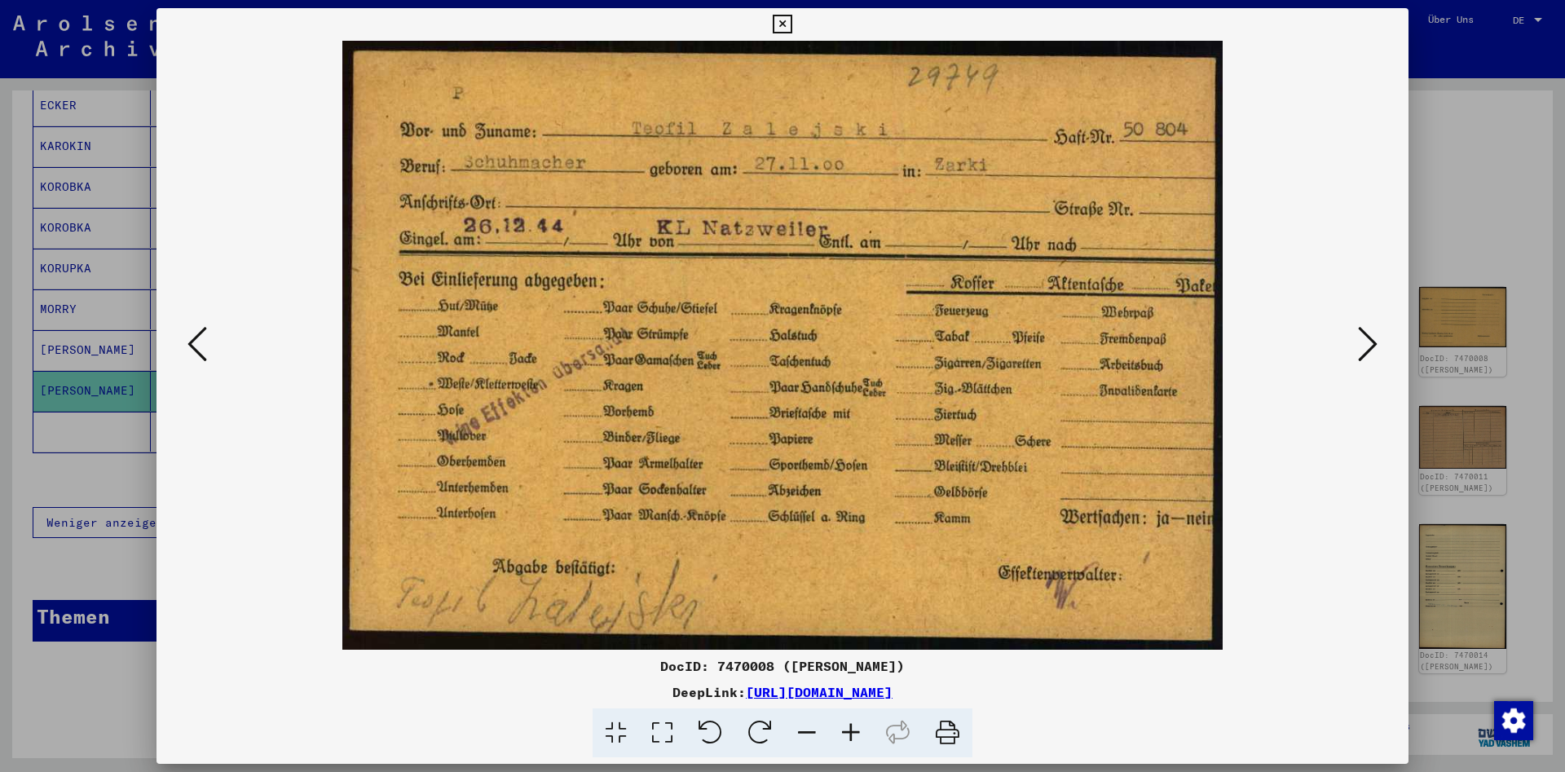
click at [1368, 341] on icon at bounding box center [1368, 343] width 20 height 39
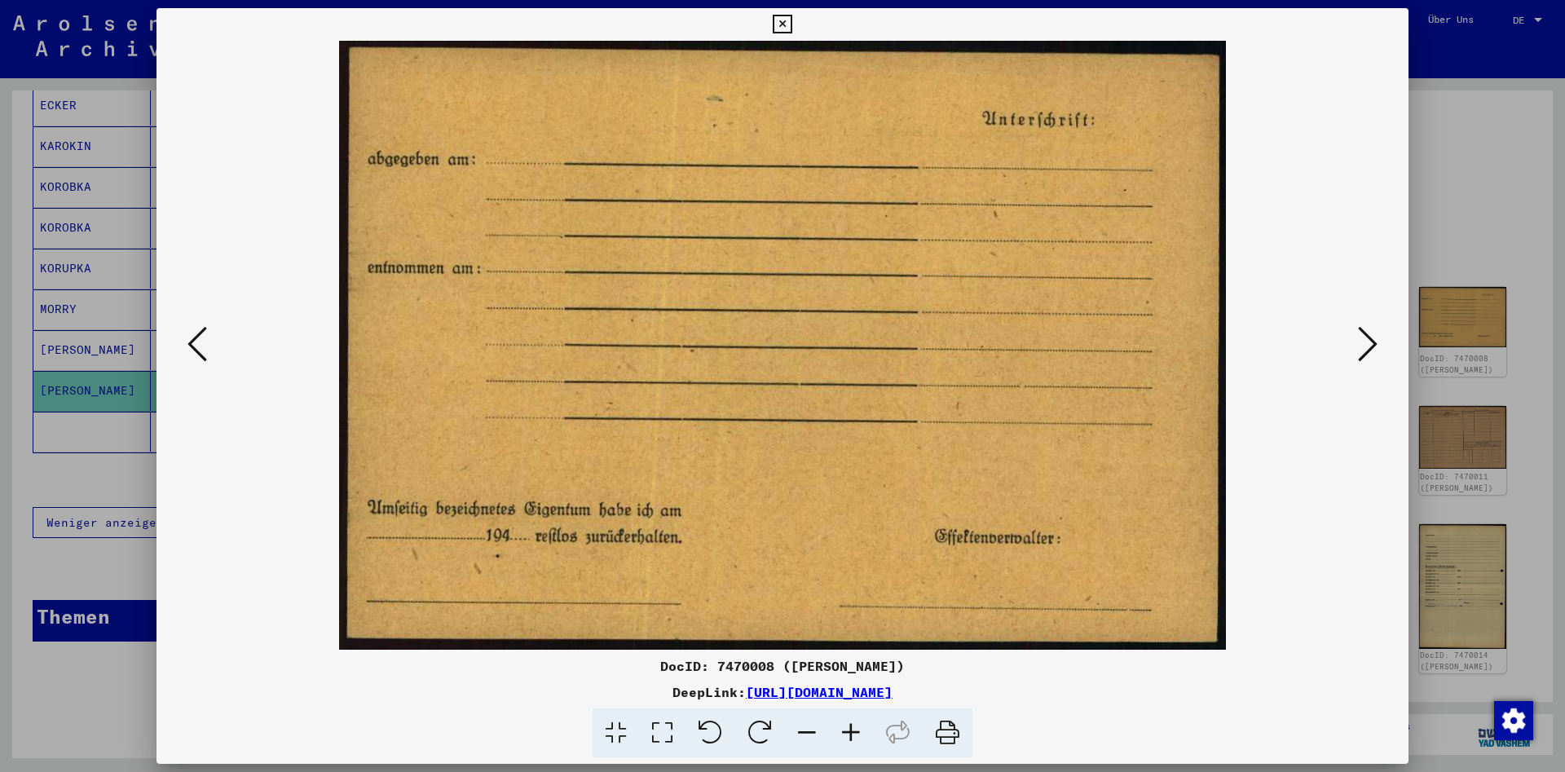
click at [1368, 341] on icon at bounding box center [1368, 343] width 20 height 39
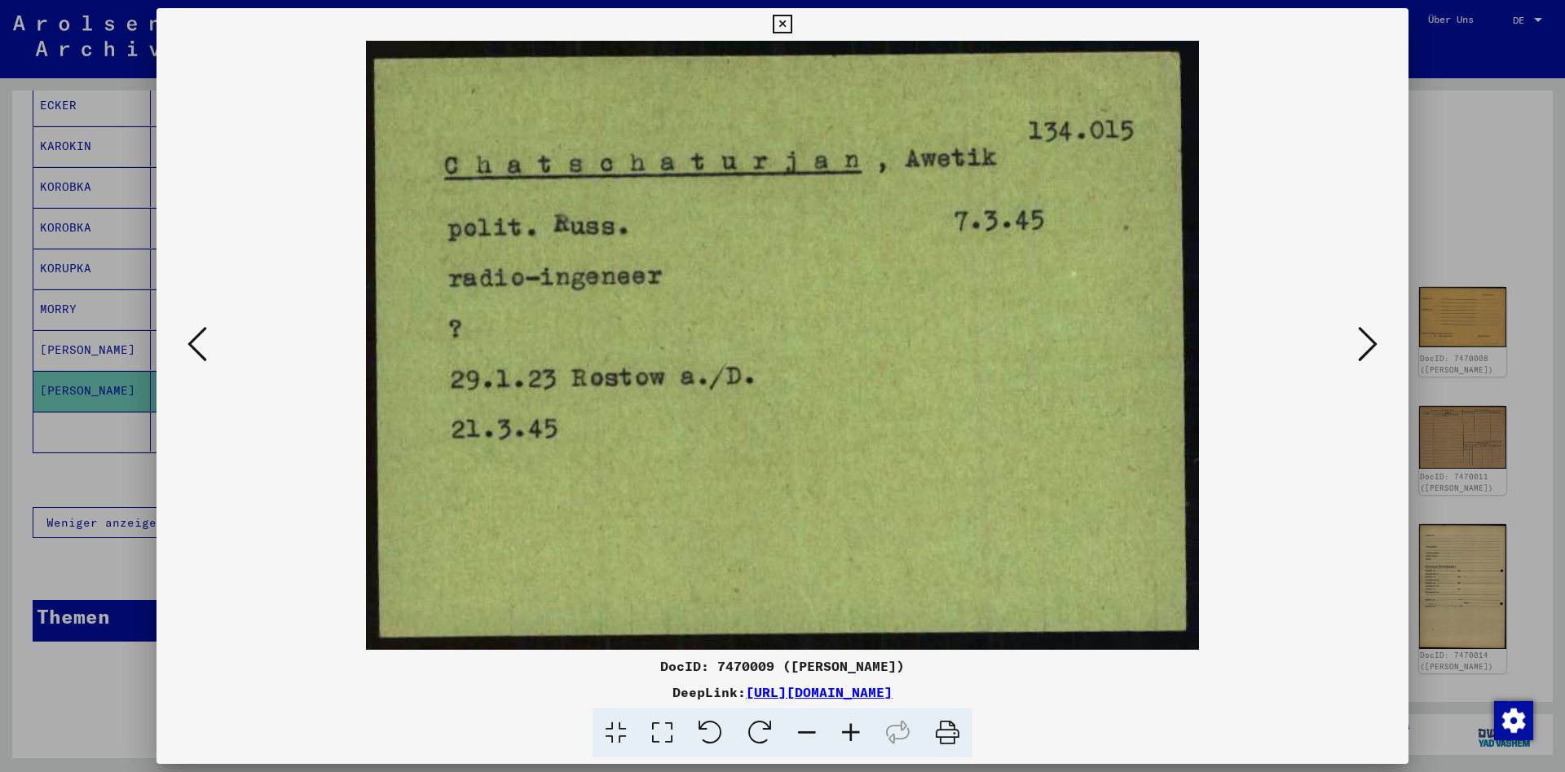
click at [1368, 341] on icon at bounding box center [1368, 343] width 20 height 39
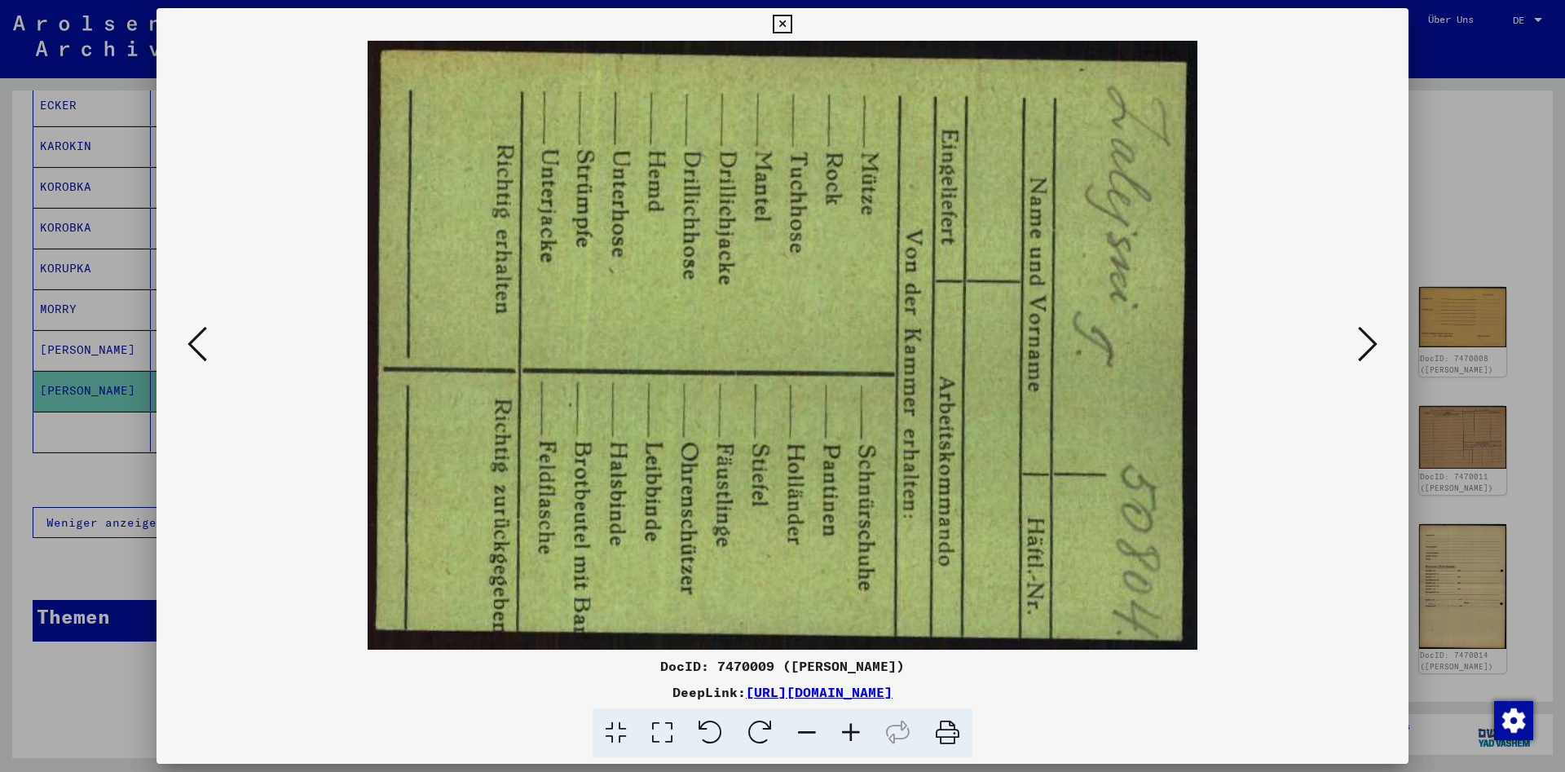
click at [1368, 341] on icon at bounding box center [1368, 343] width 20 height 39
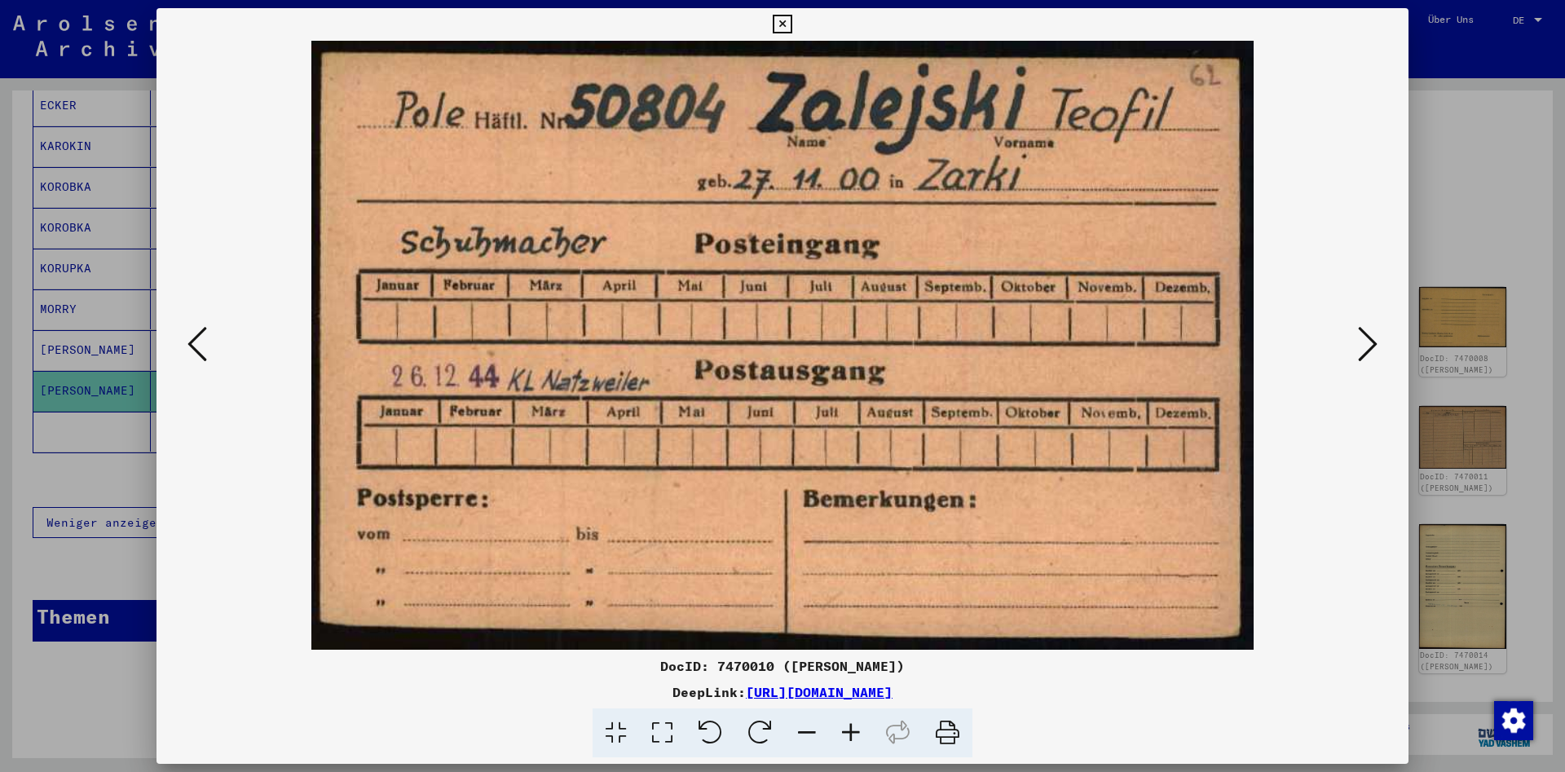
click at [1368, 341] on icon at bounding box center [1368, 343] width 20 height 39
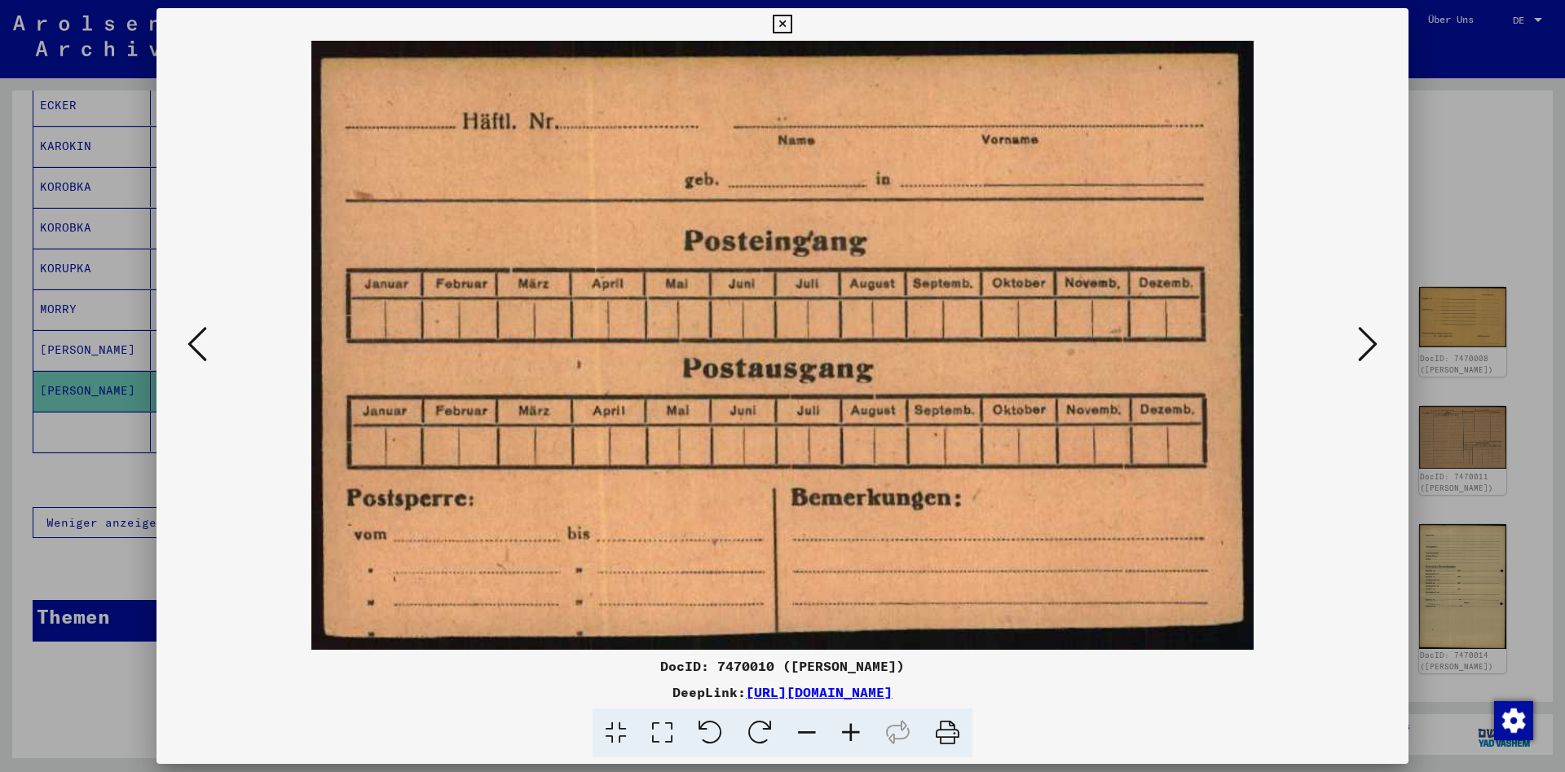
click at [1368, 341] on icon at bounding box center [1368, 343] width 20 height 39
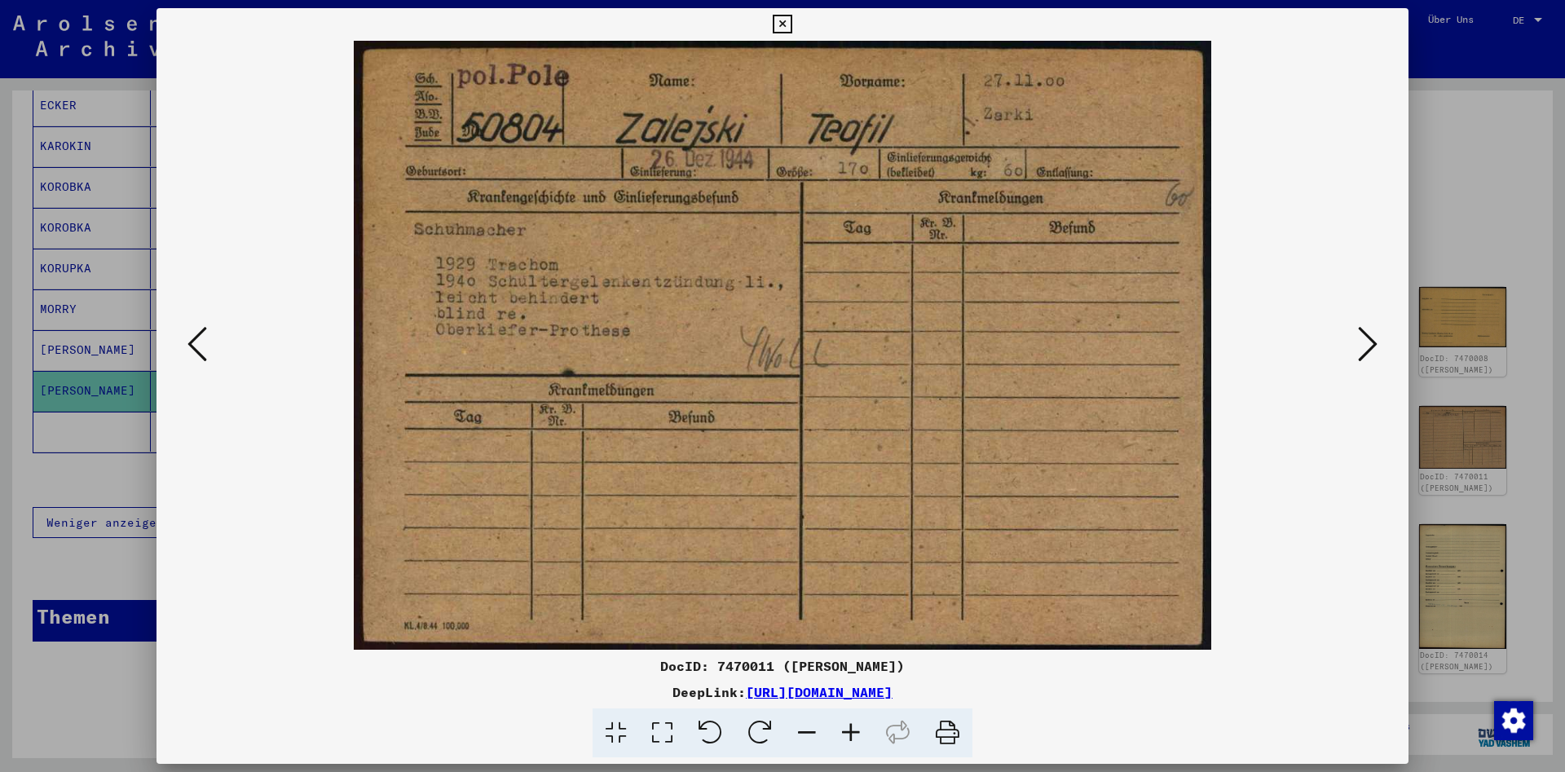
click at [1368, 341] on icon at bounding box center [1368, 343] width 20 height 39
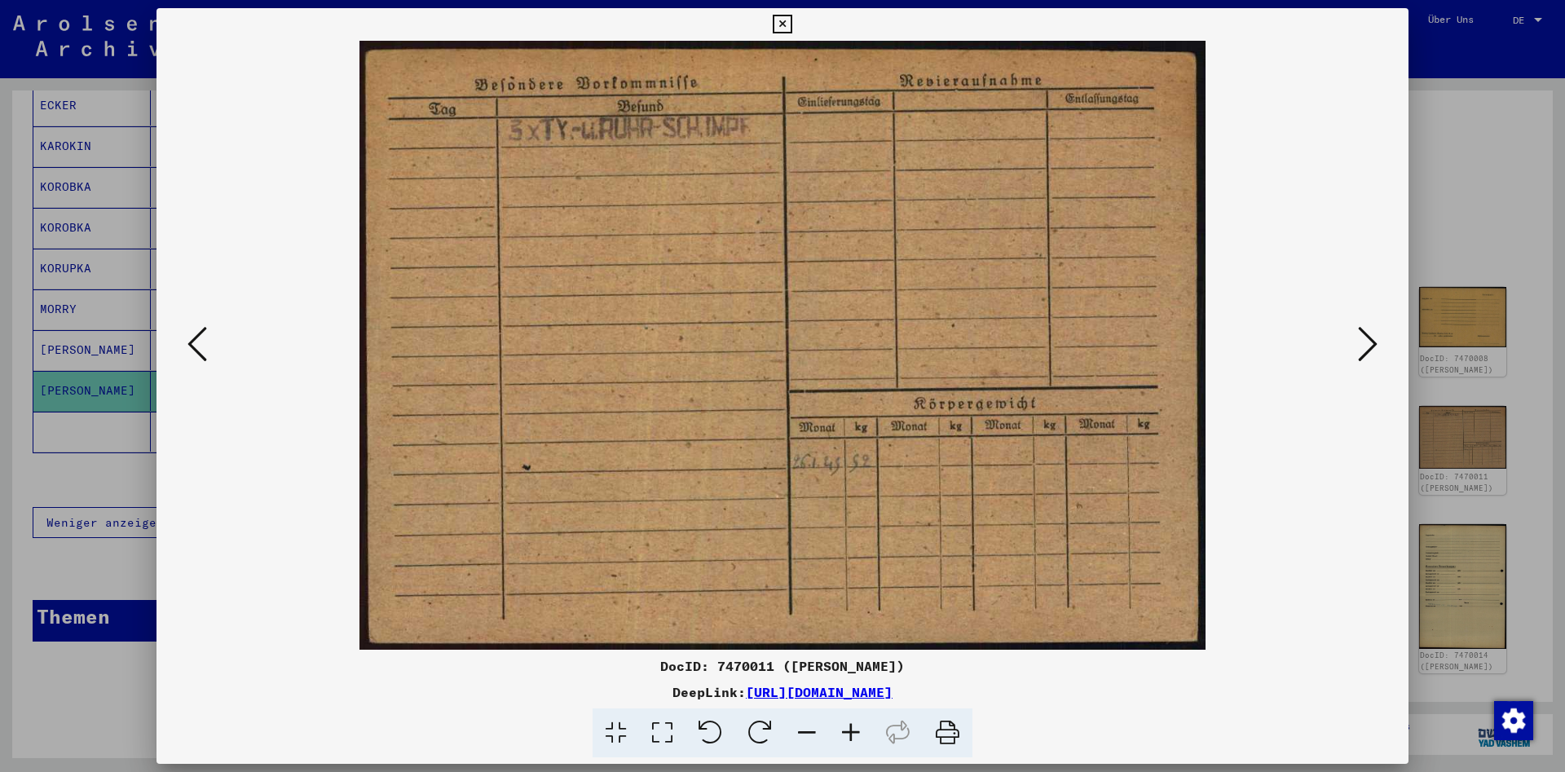
click at [1368, 341] on icon at bounding box center [1368, 343] width 20 height 39
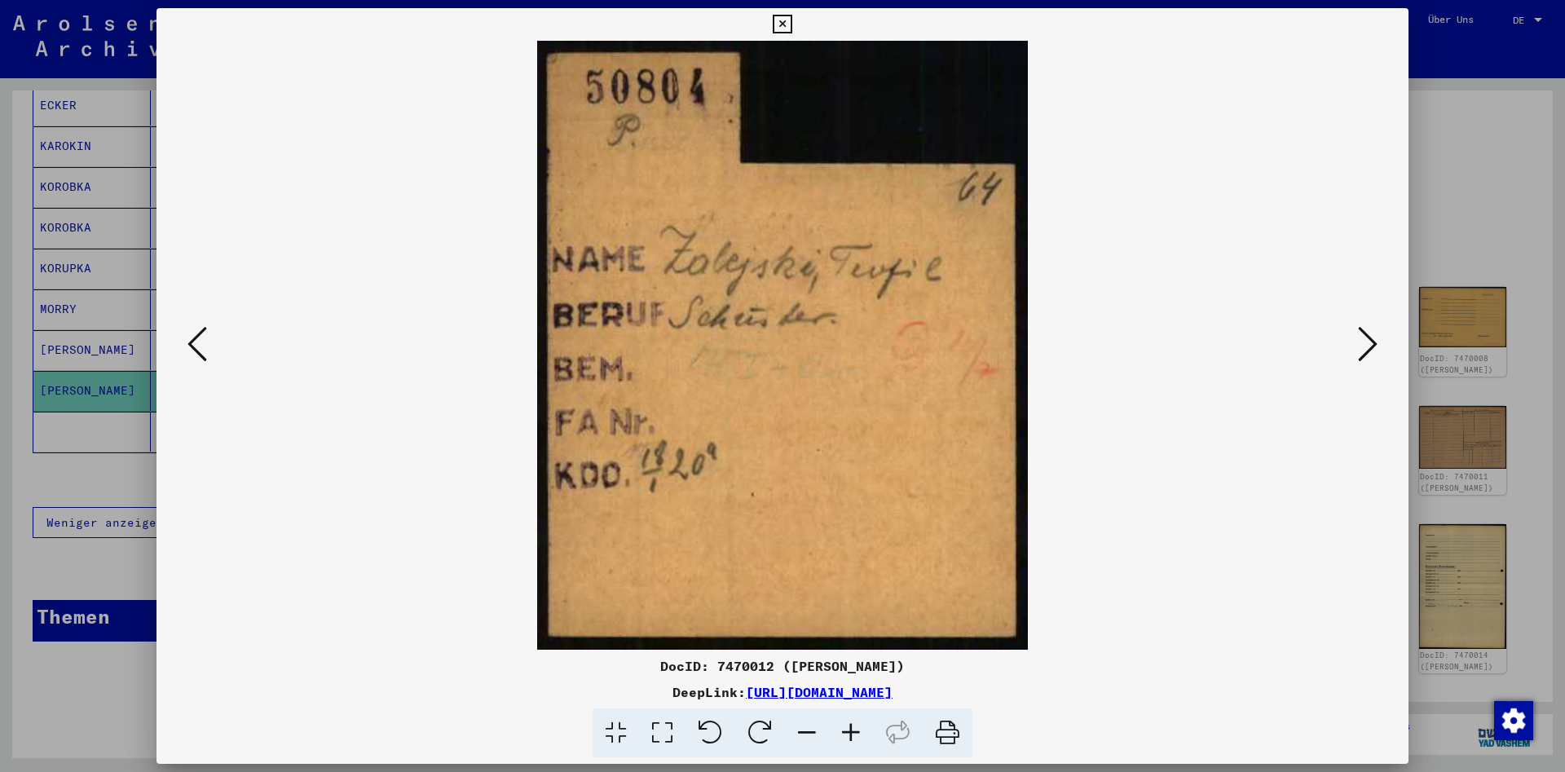
click at [1368, 341] on icon at bounding box center [1368, 343] width 20 height 39
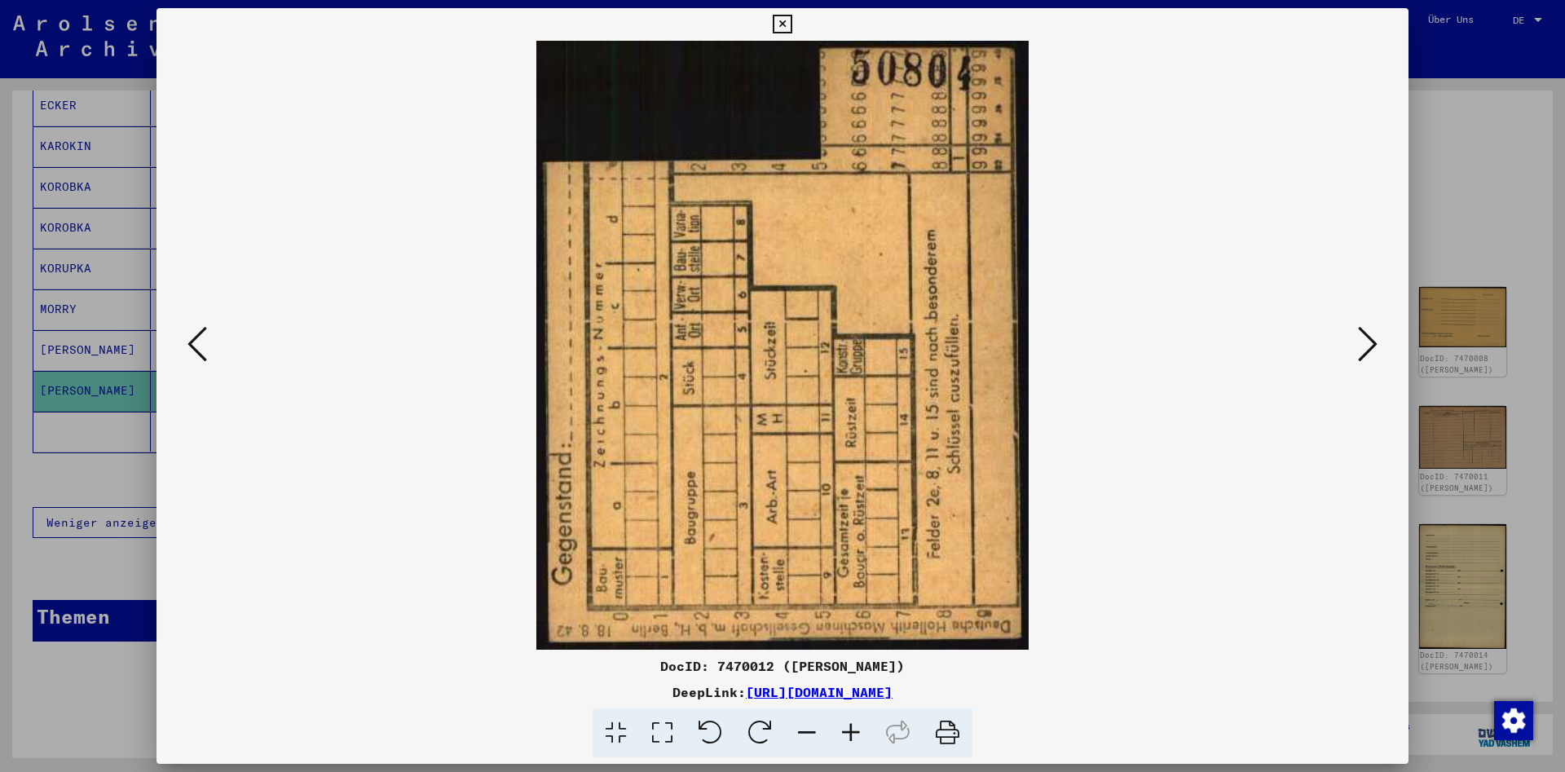
click at [1368, 341] on icon at bounding box center [1368, 343] width 20 height 39
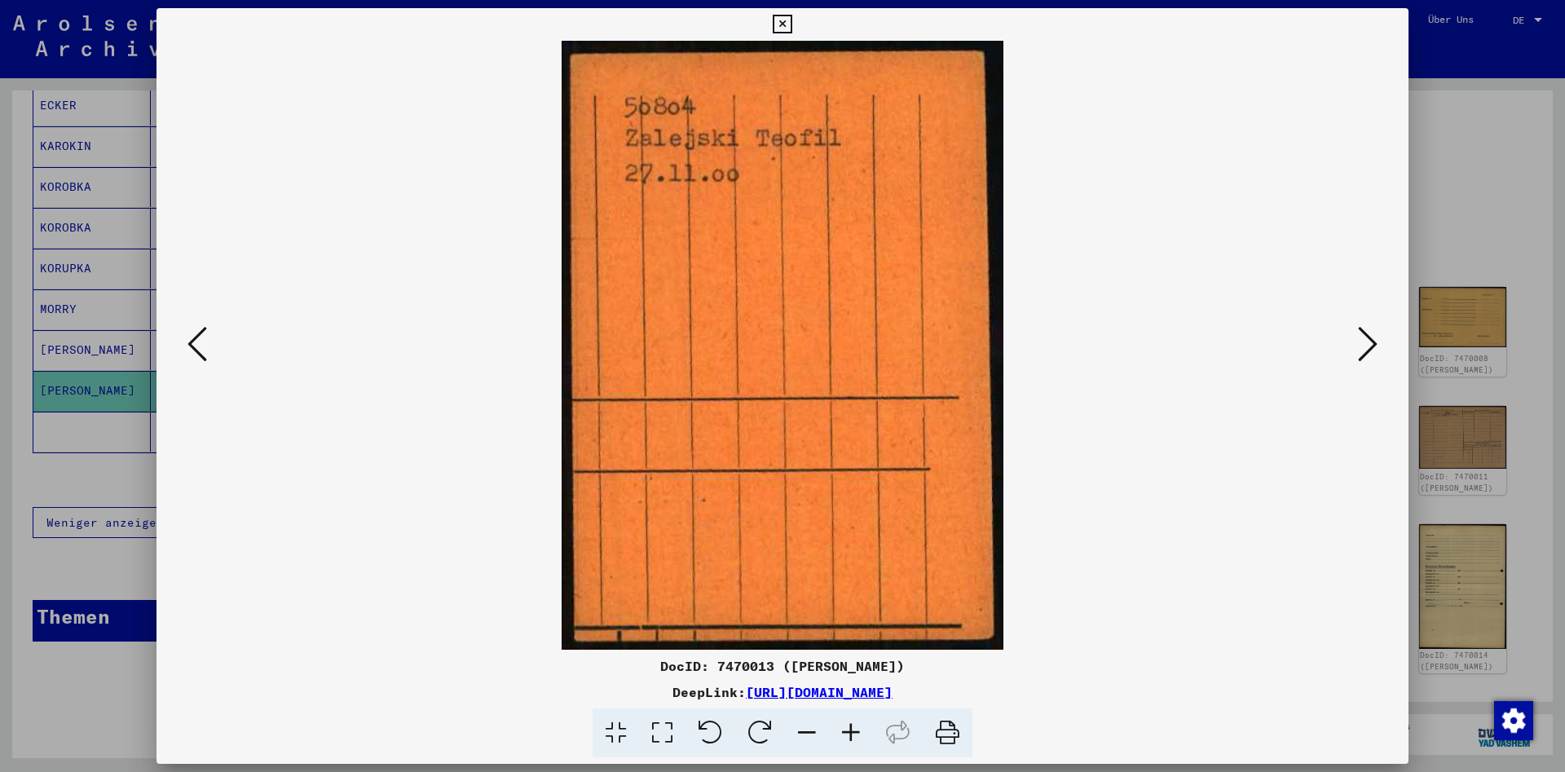
click at [1368, 341] on icon at bounding box center [1368, 343] width 20 height 39
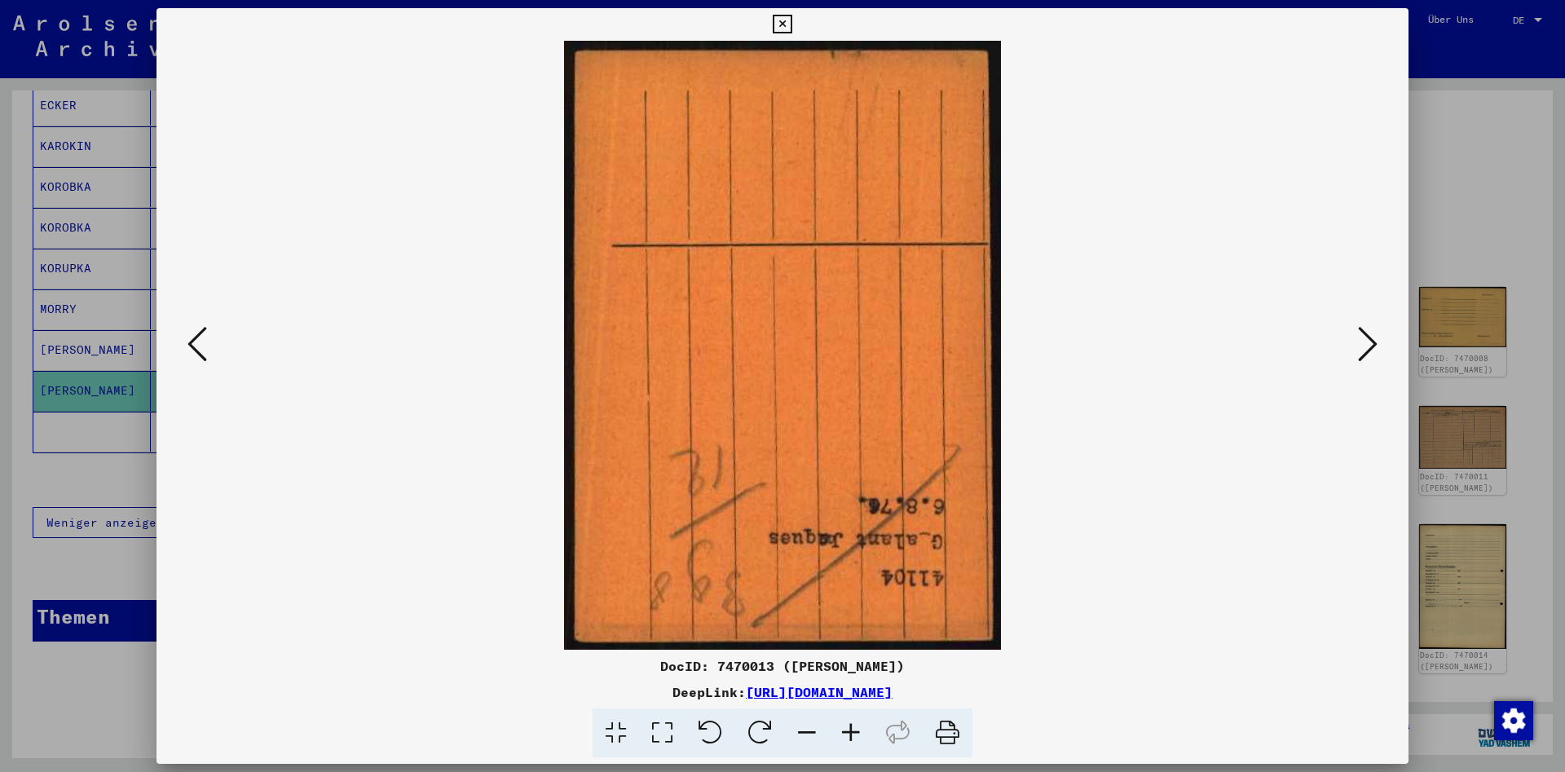
click at [1368, 341] on icon at bounding box center [1368, 343] width 20 height 39
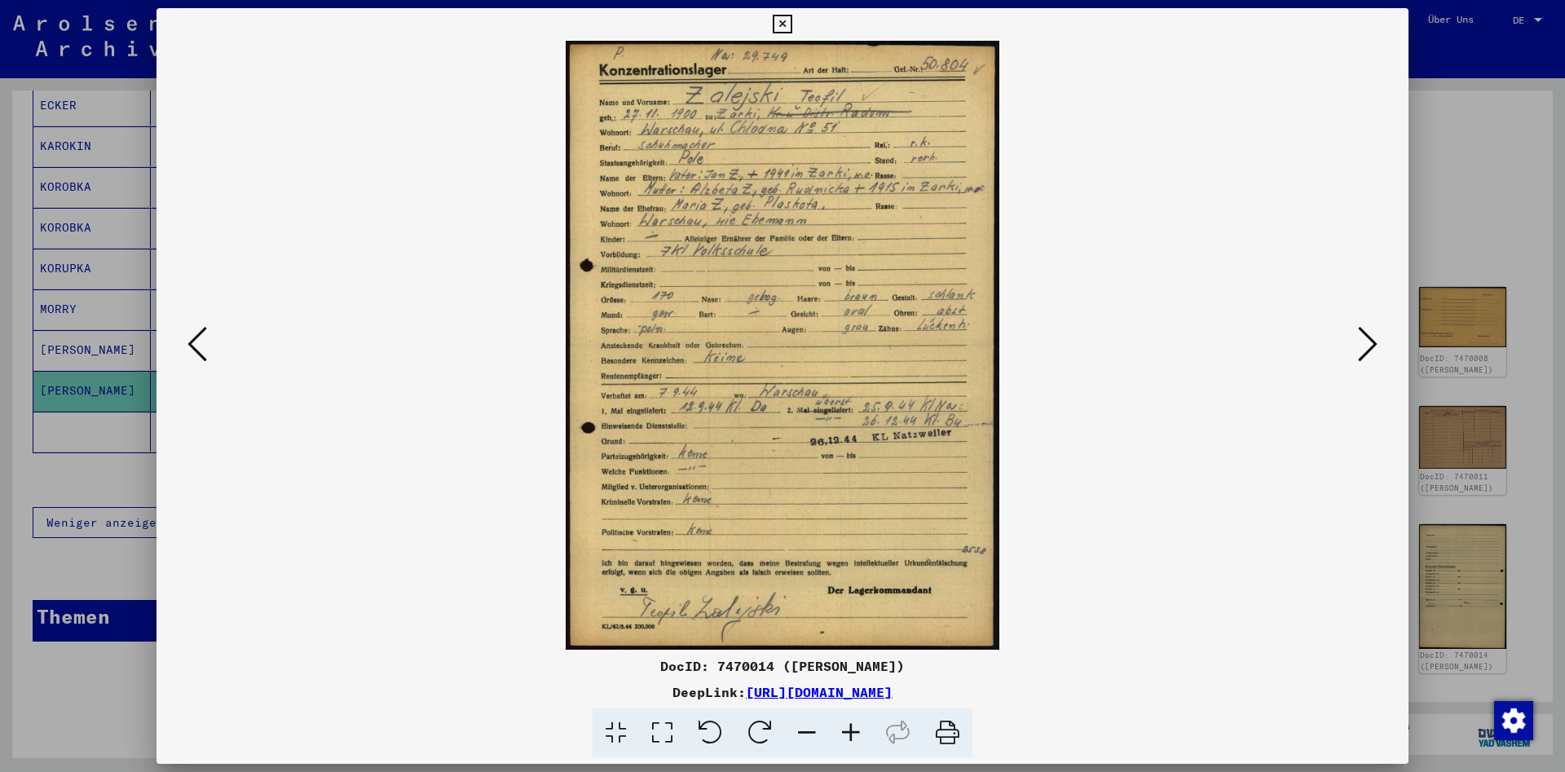
drag, startPoint x: 1368, startPoint y: 341, endPoint x: 872, endPoint y: 123, distance: 541.5
click at [872, 123] on div at bounding box center [782, 345] width 1252 height 609
click at [796, 20] on div at bounding box center [782, 24] width 29 height 33
click at [791, 16] on icon at bounding box center [782, 25] width 19 height 20
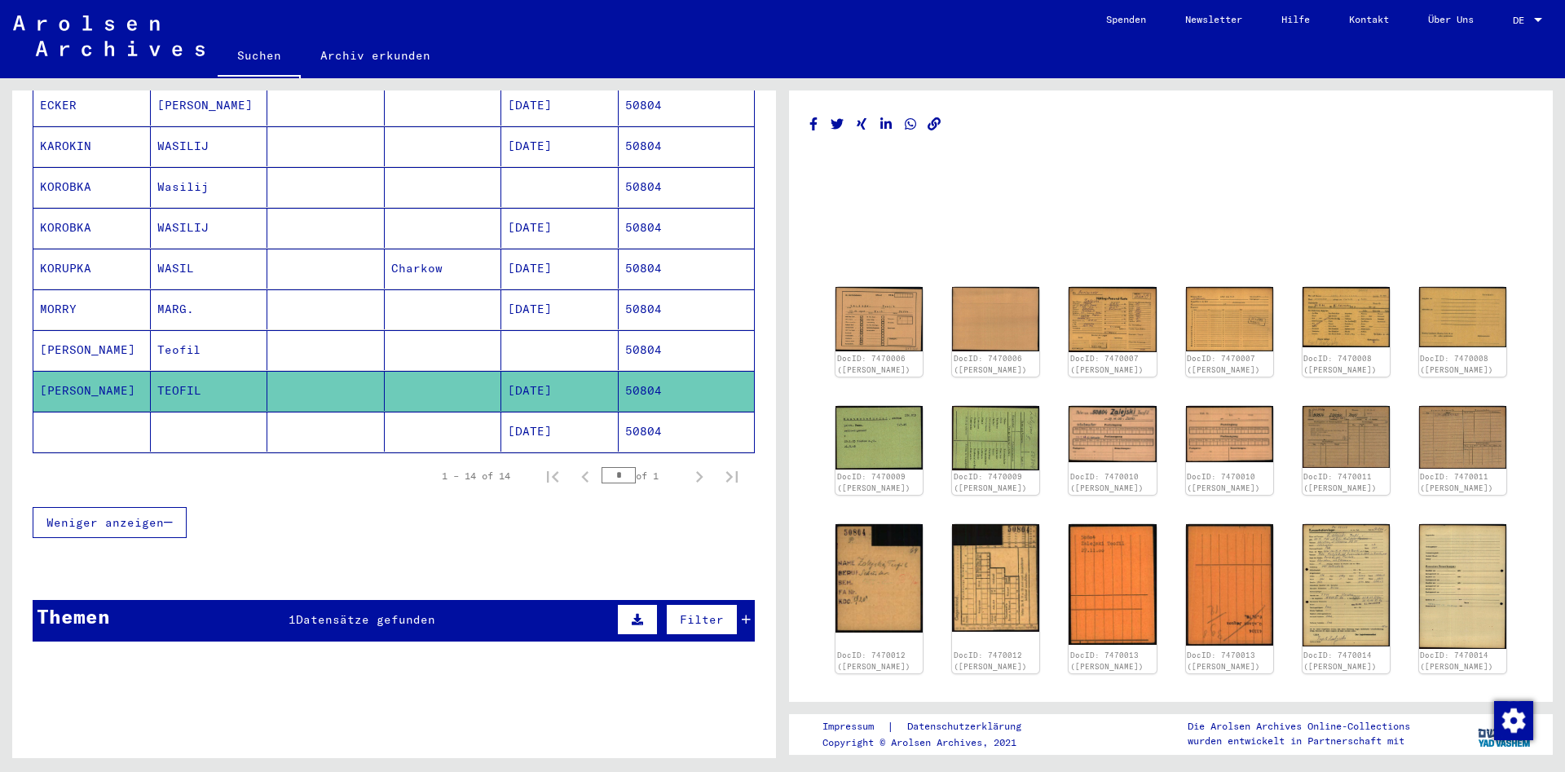
scroll to position [0, 0]
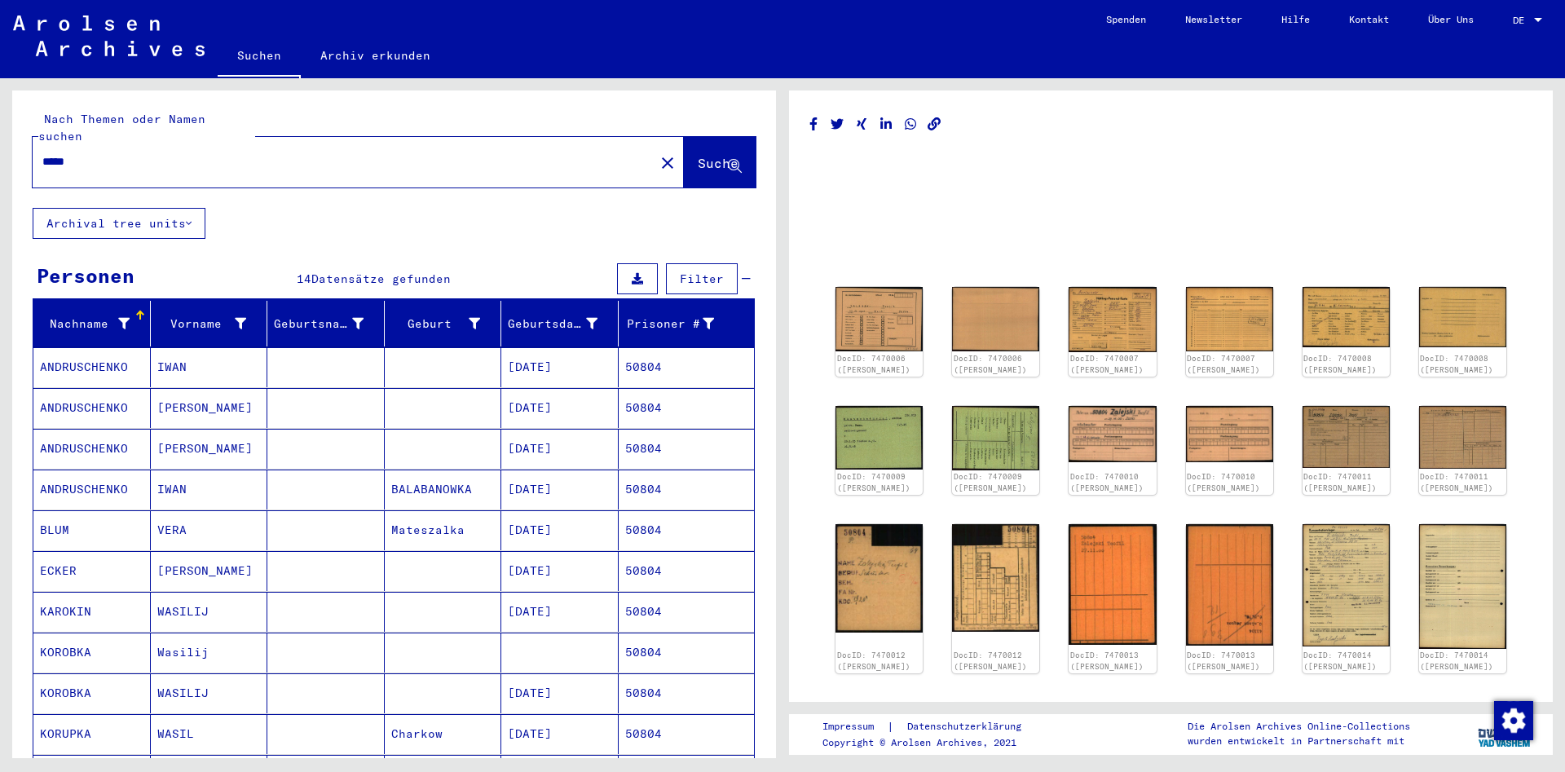
click at [229, 153] on input "*****" at bounding box center [343, 161] width 602 height 17
type input "******"
